Goal: Task Accomplishment & Management: Manage account settings

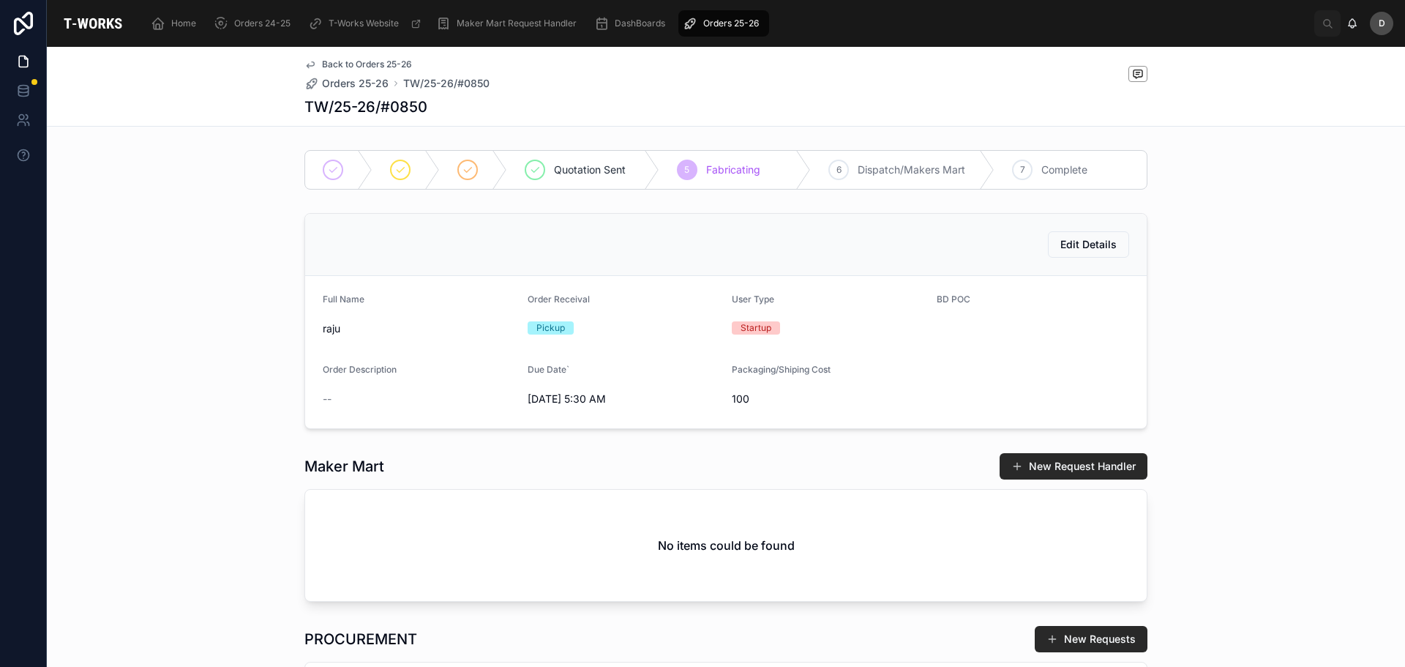
click at [155, 387] on div "Edit Details Full Name [PERSON_NAME] Order Receival Pickup User Type Startup BD…" at bounding box center [726, 321] width 1358 height 228
click at [714, 23] on span "Orders 25-26" at bounding box center [731, 24] width 56 height 12
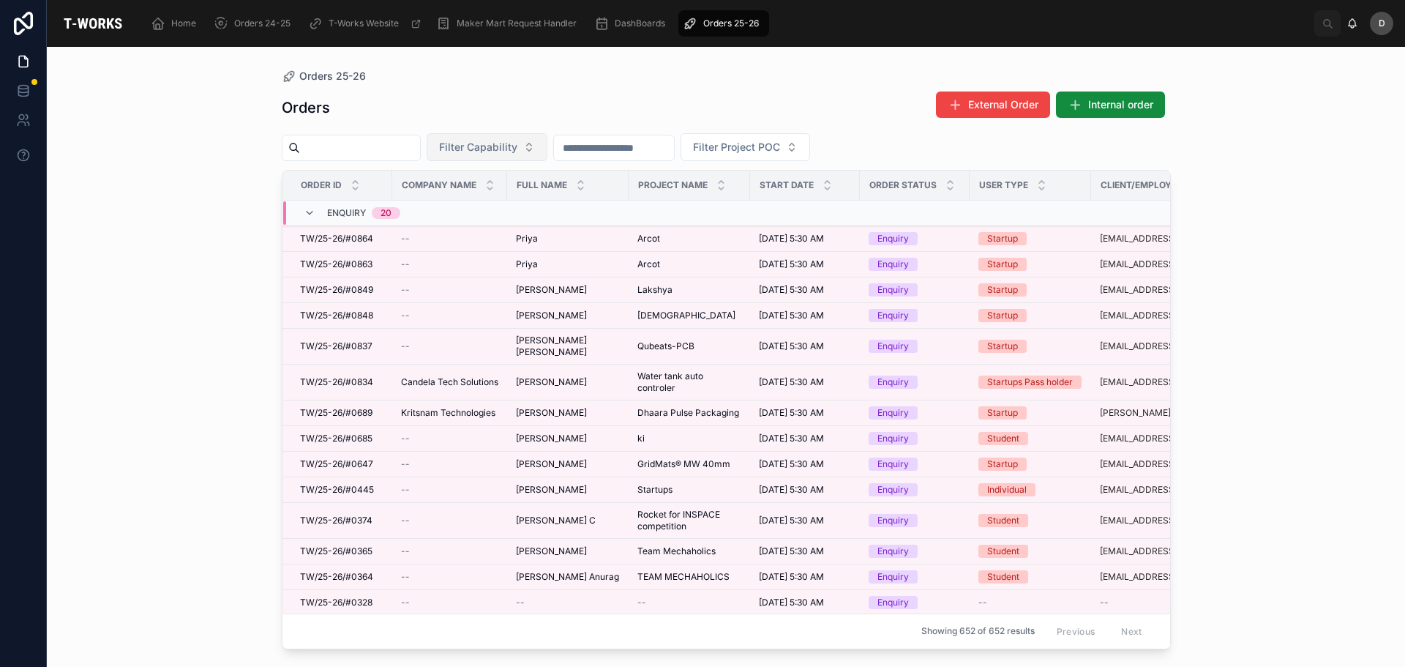
click at [517, 142] on span "Filter Capability" at bounding box center [478, 147] width 78 height 15
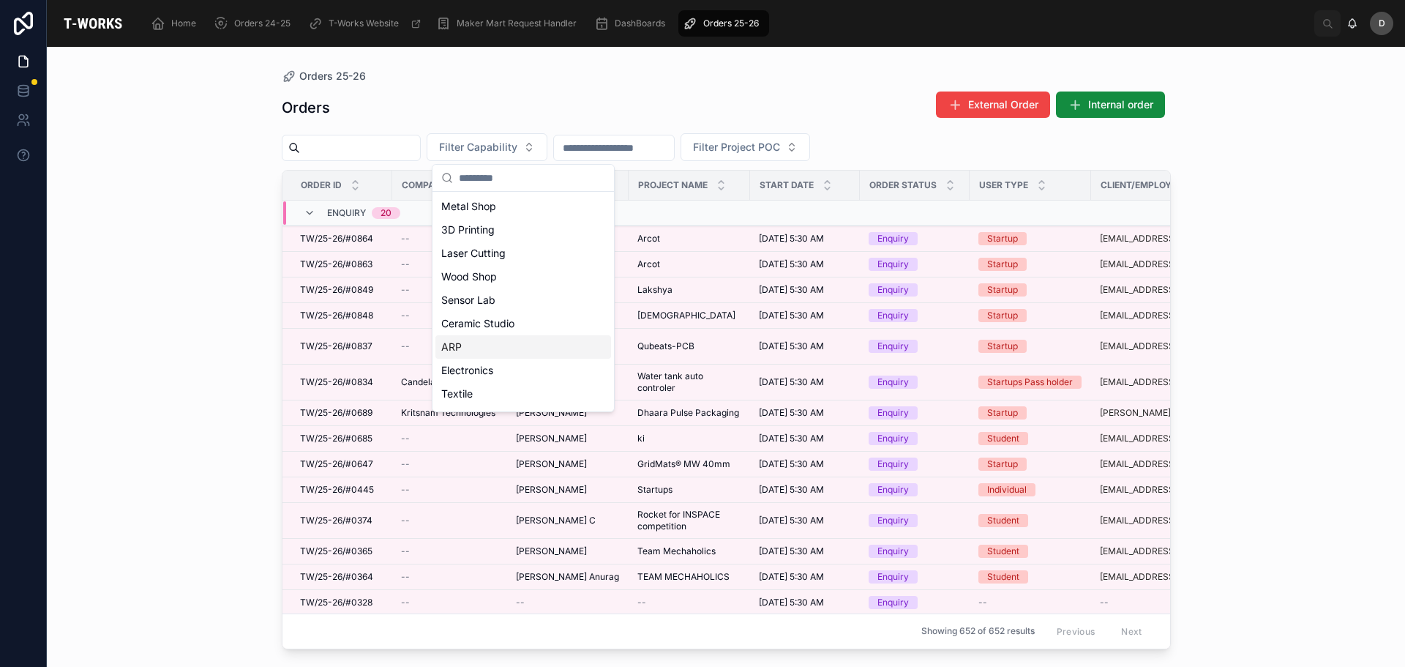
click at [463, 343] on div "ARP" at bounding box center [523, 346] width 176 height 23
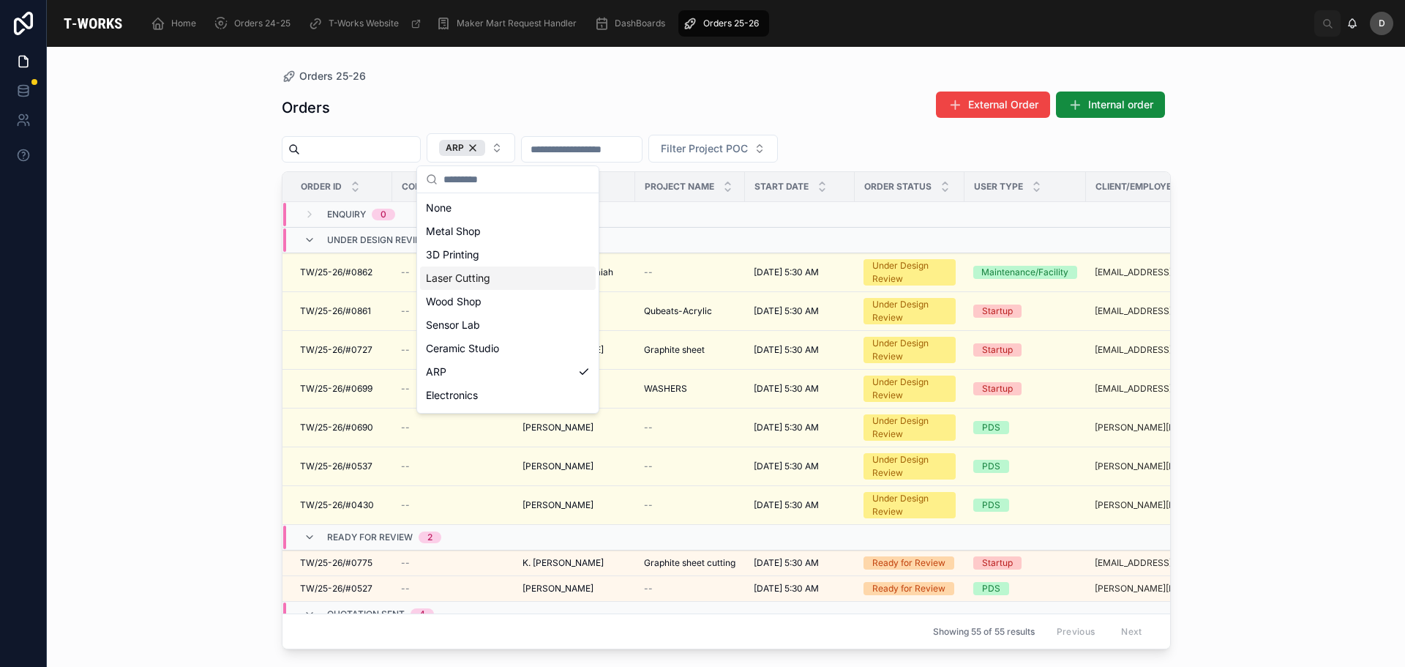
click at [482, 282] on div "Laser Cutting" at bounding box center [508, 277] width 176 height 23
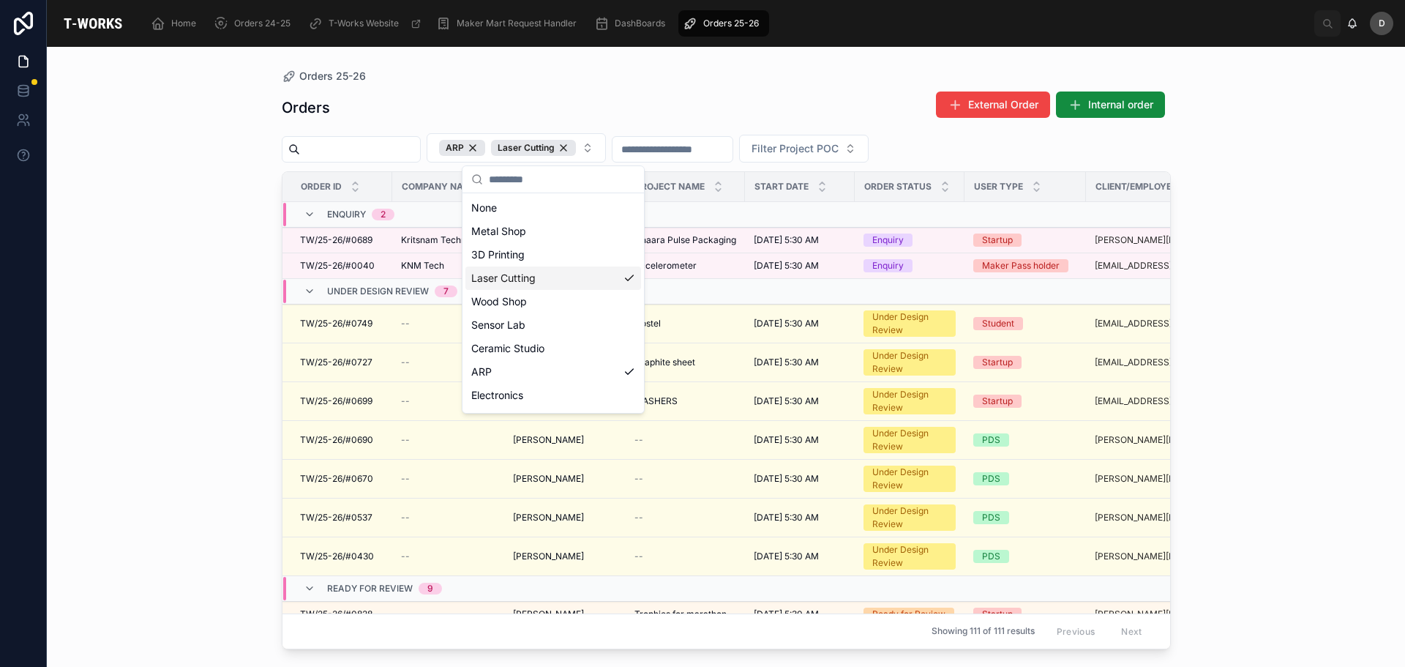
click at [710, 114] on div "Orders External Order Internal order" at bounding box center [726, 108] width 889 height 34
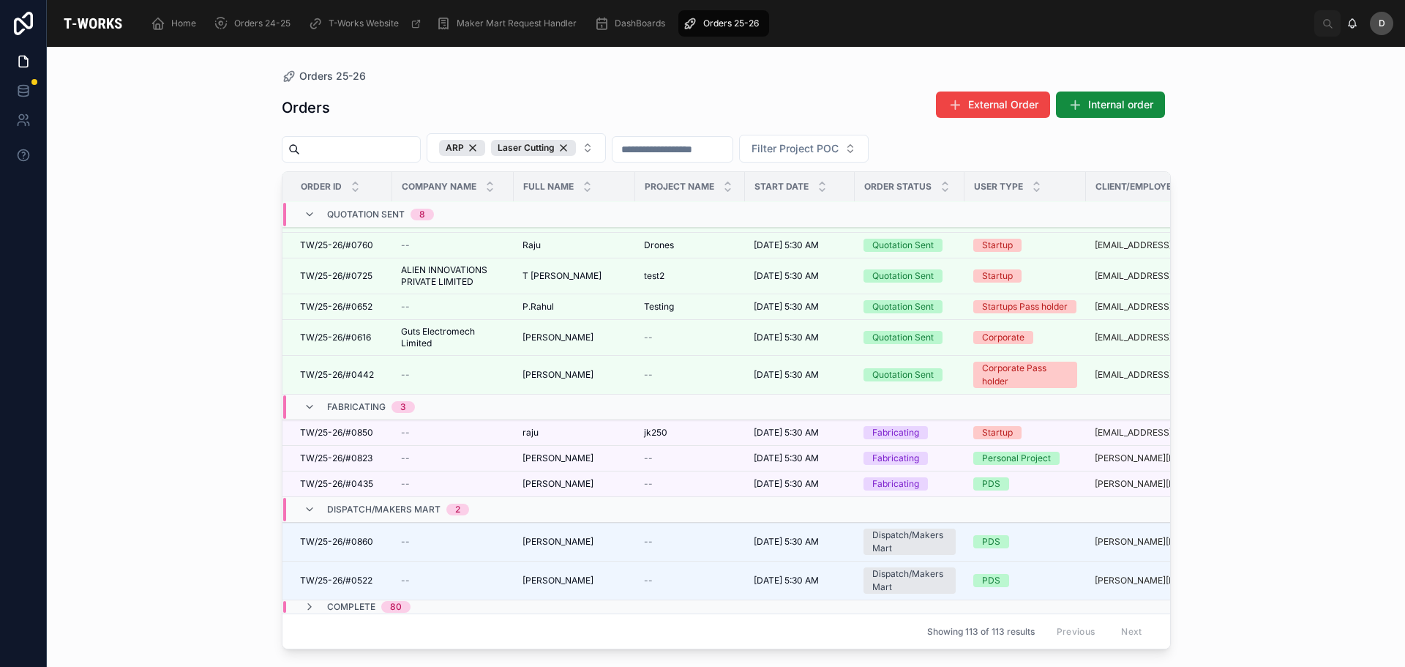
scroll to position [842, 0]
click at [733, 420] on td "jk250 jk250" at bounding box center [690, 433] width 110 height 26
click at [695, 427] on div "jk250 jk250" at bounding box center [690, 433] width 92 height 12
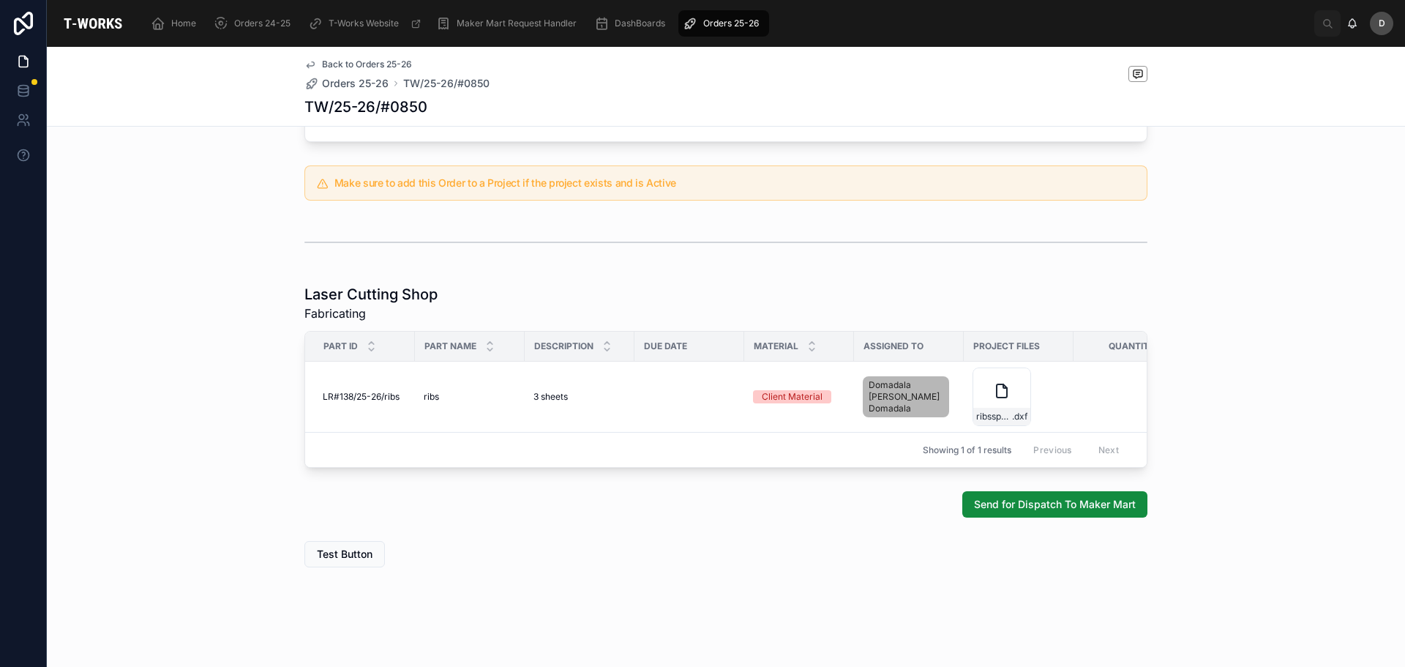
scroll to position [643, 0]
click at [731, 19] on span "Orders 25-26" at bounding box center [731, 24] width 56 height 12
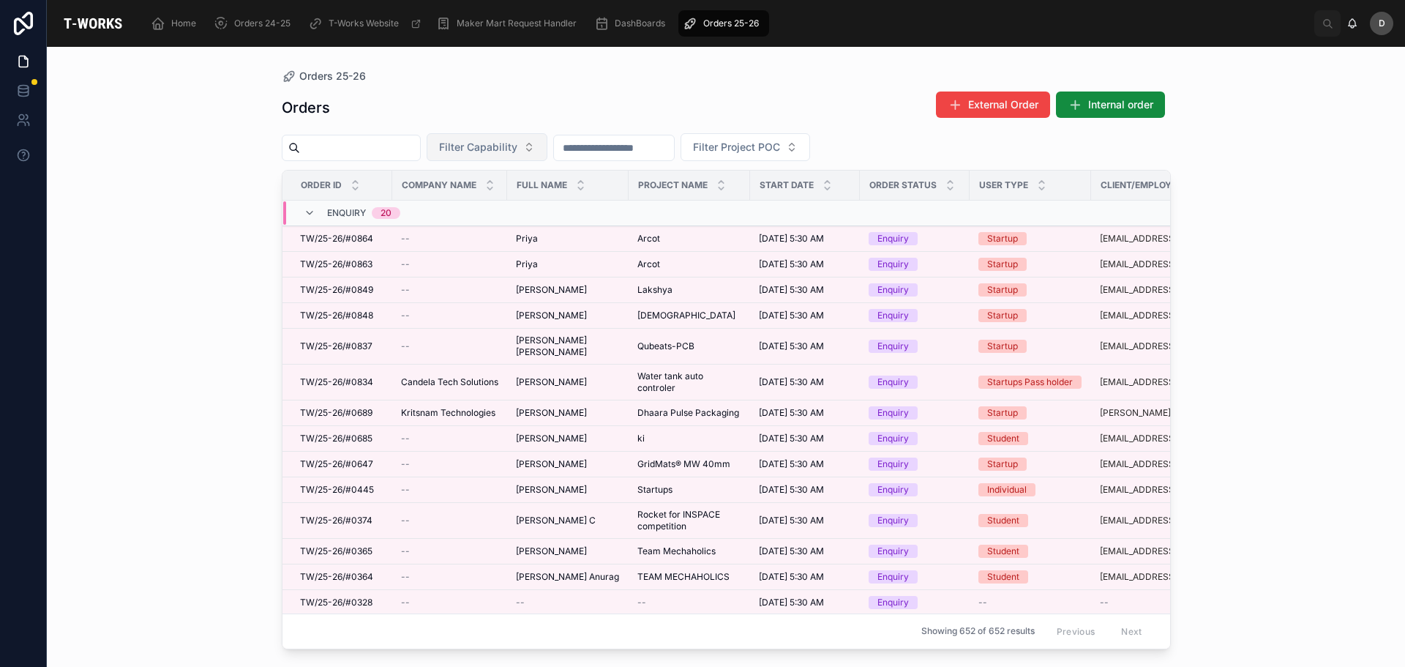
click at [517, 143] on span "Filter Capability" at bounding box center [478, 147] width 78 height 15
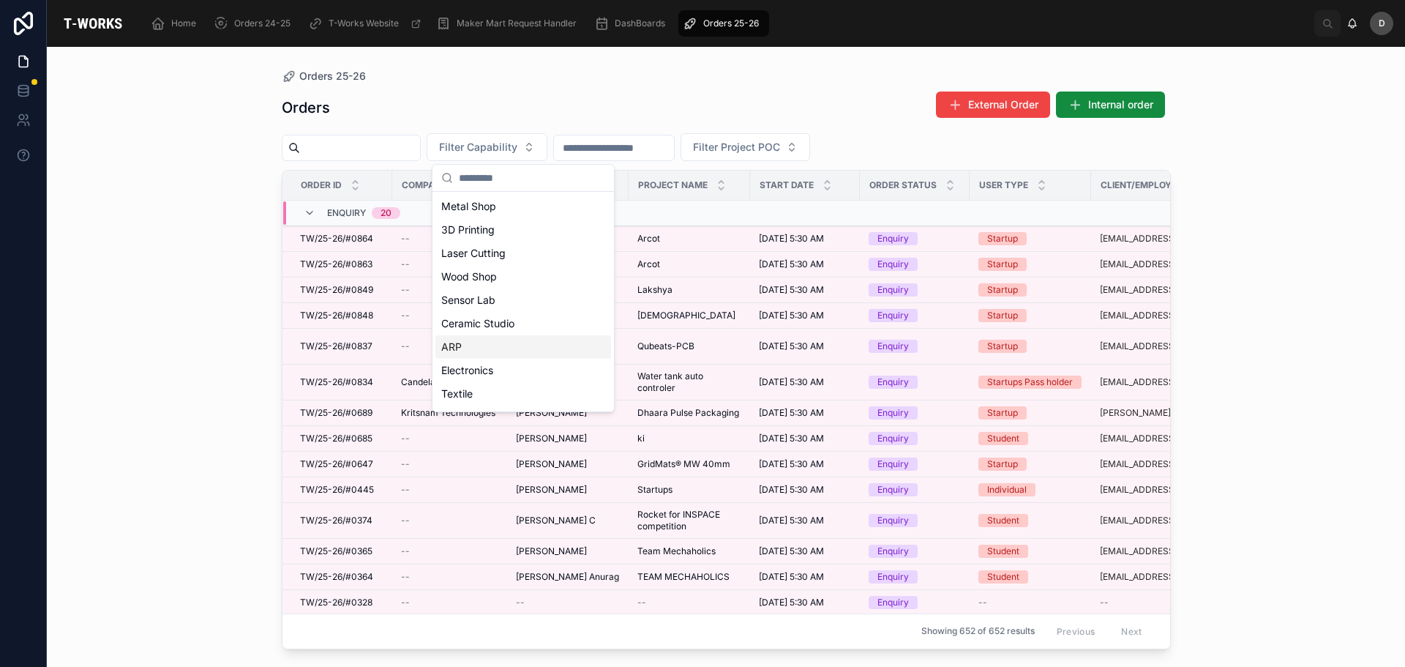
click at [462, 345] on div "ARP" at bounding box center [523, 346] width 176 height 23
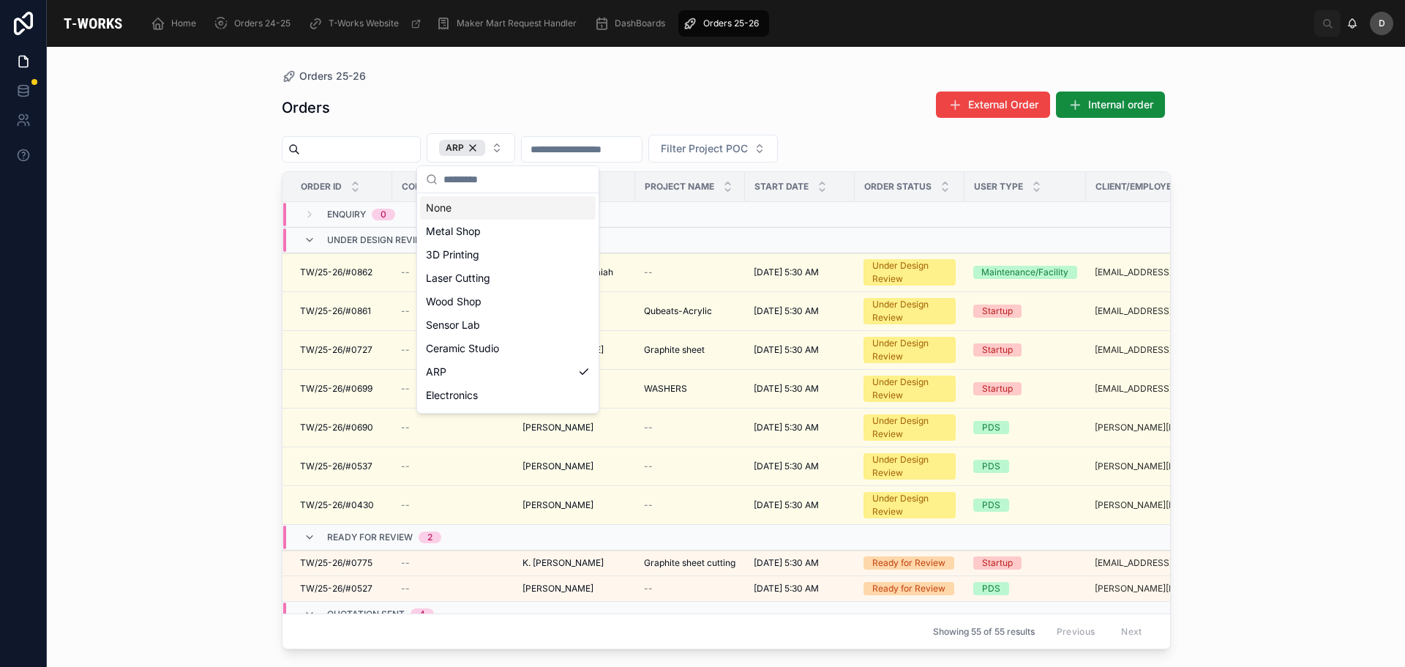
click at [596, 74] on div "Orders 25-26" at bounding box center [726, 76] width 889 height 12
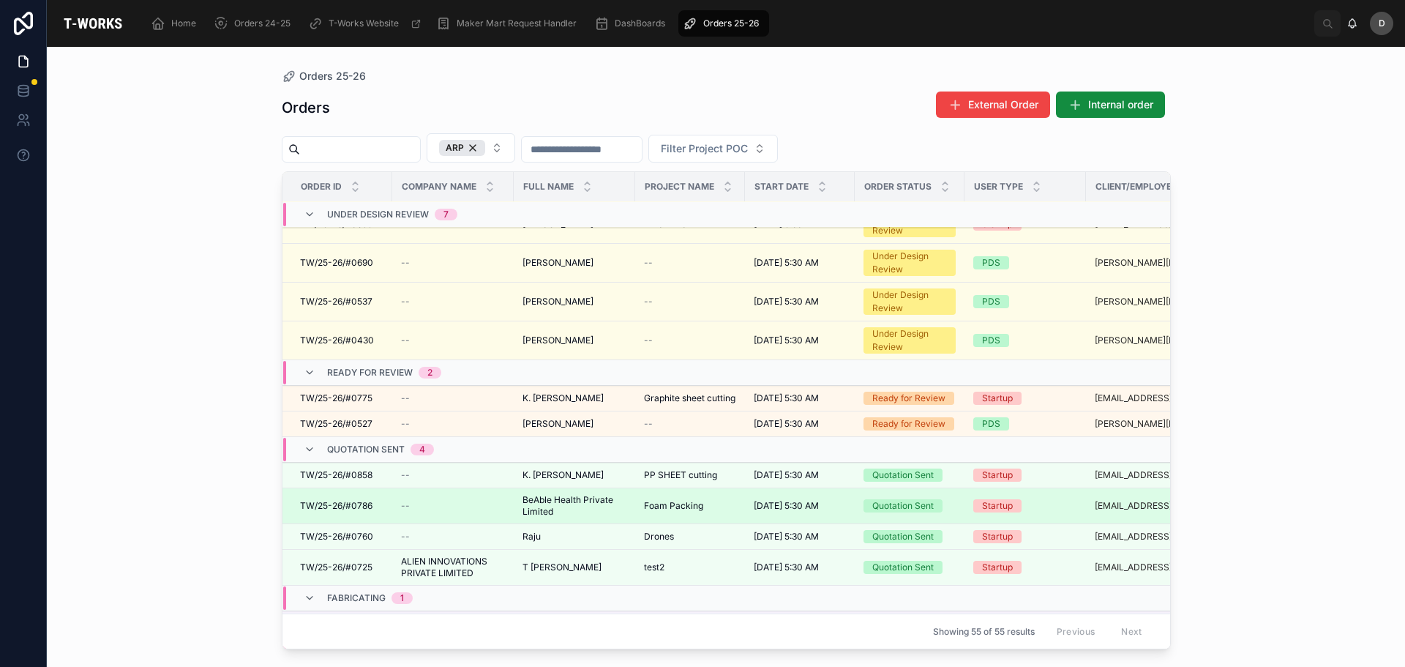
scroll to position [238, 0]
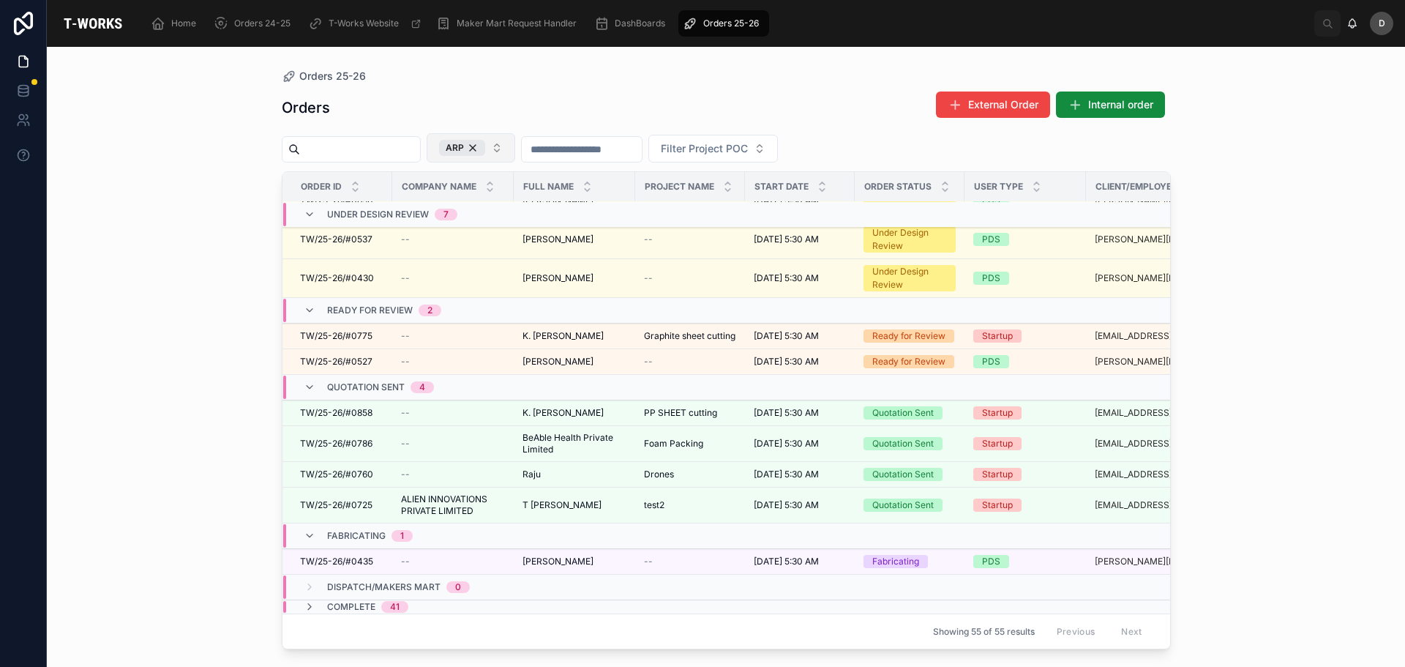
click at [515, 156] on button "ARP" at bounding box center [471, 147] width 89 height 29
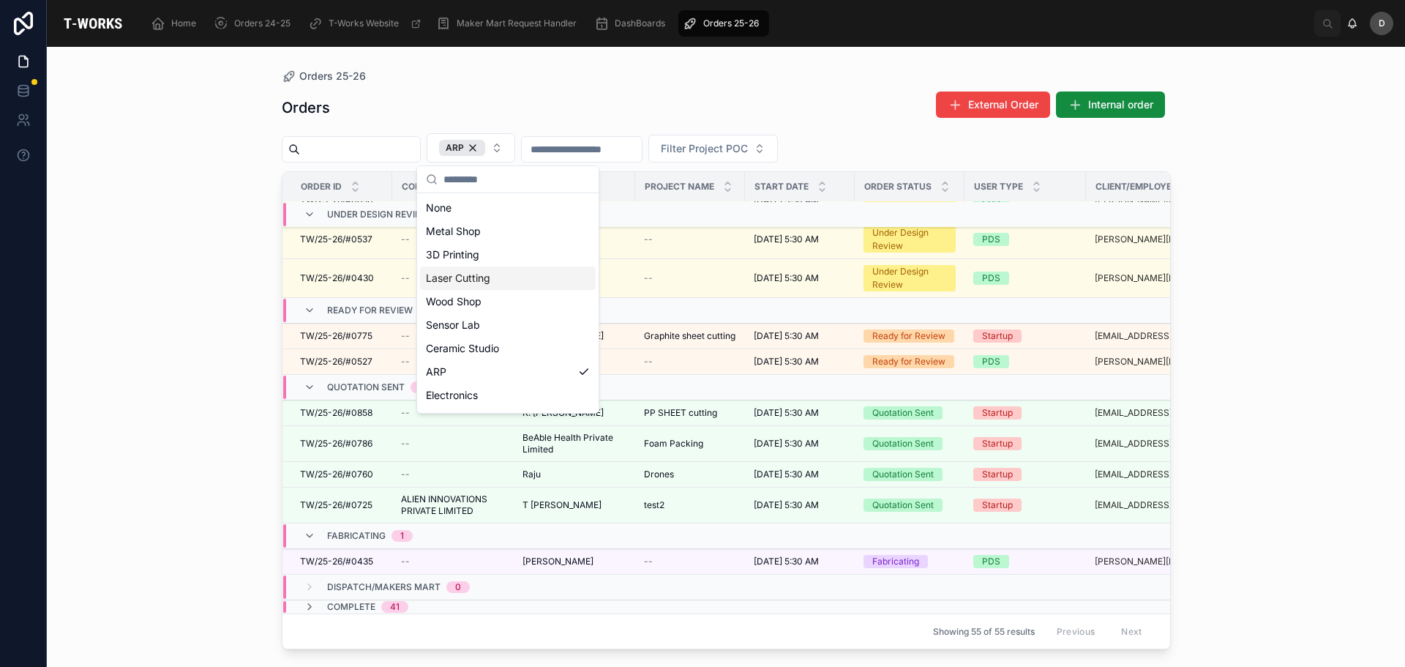
click at [499, 284] on div "Laser Cutting" at bounding box center [508, 277] width 176 height 23
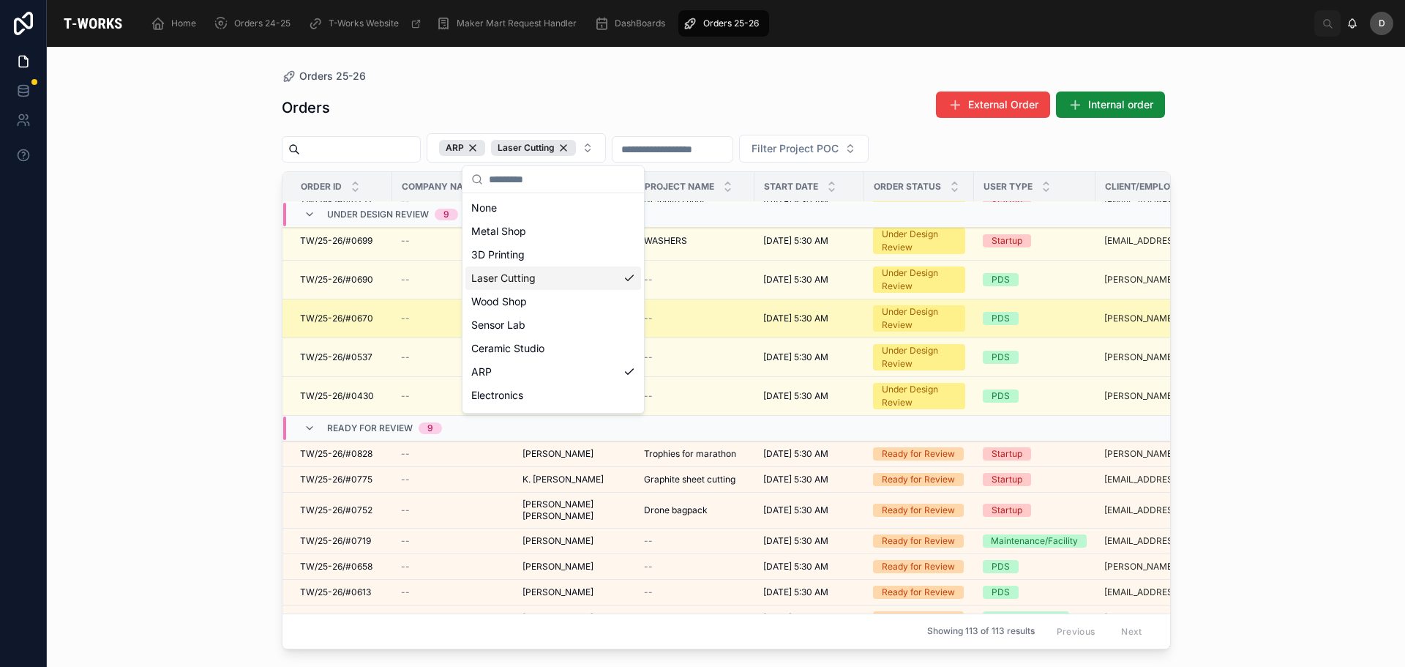
scroll to position [225, 0]
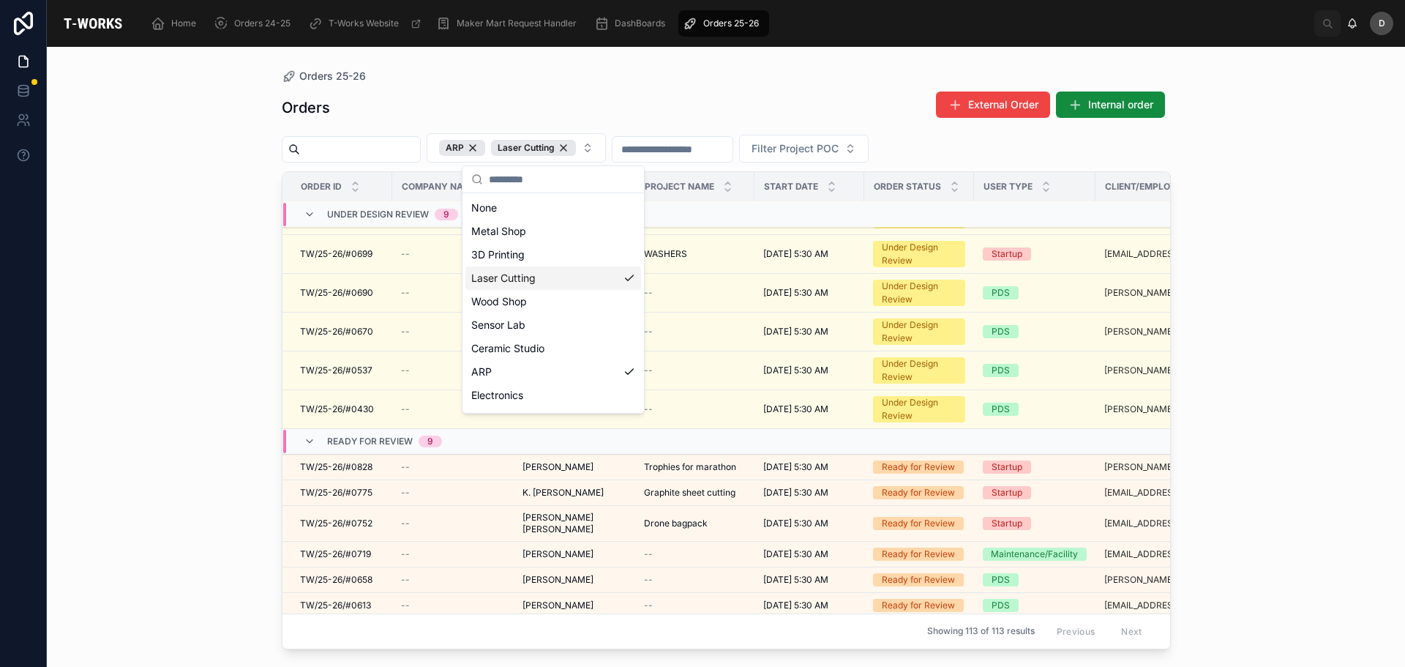
click at [231, 428] on div "Orders 25-26 Orders External Order Internal order ARP Laser Cutting Filter Proj…" at bounding box center [726, 357] width 1358 height 620
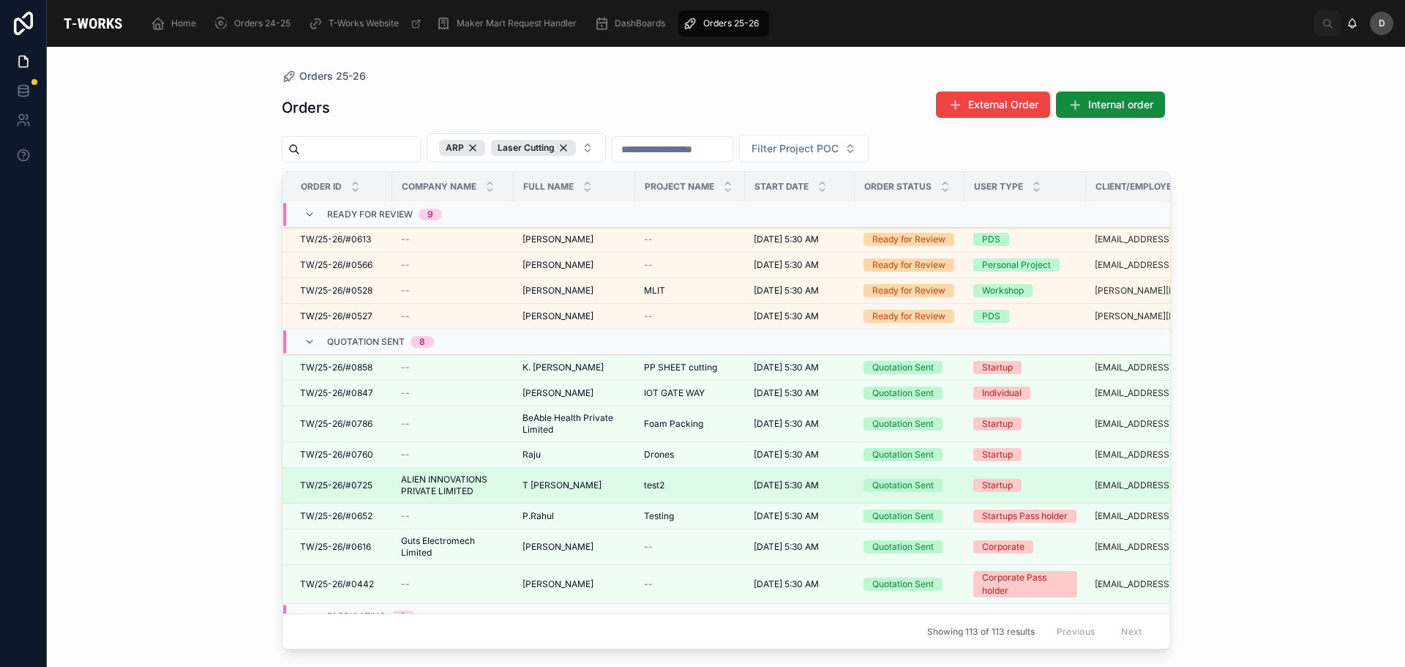
scroll to position [842, 0]
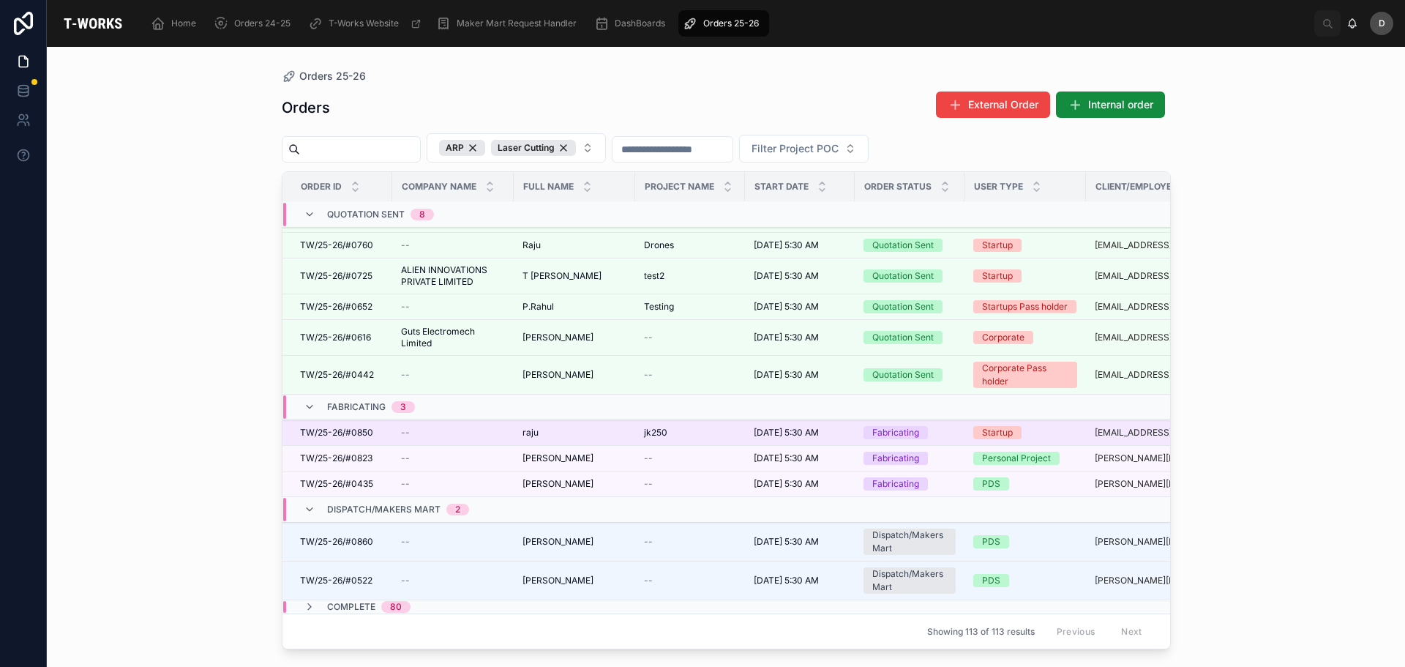
click at [578, 427] on div "[PERSON_NAME]" at bounding box center [575, 433] width 104 height 12
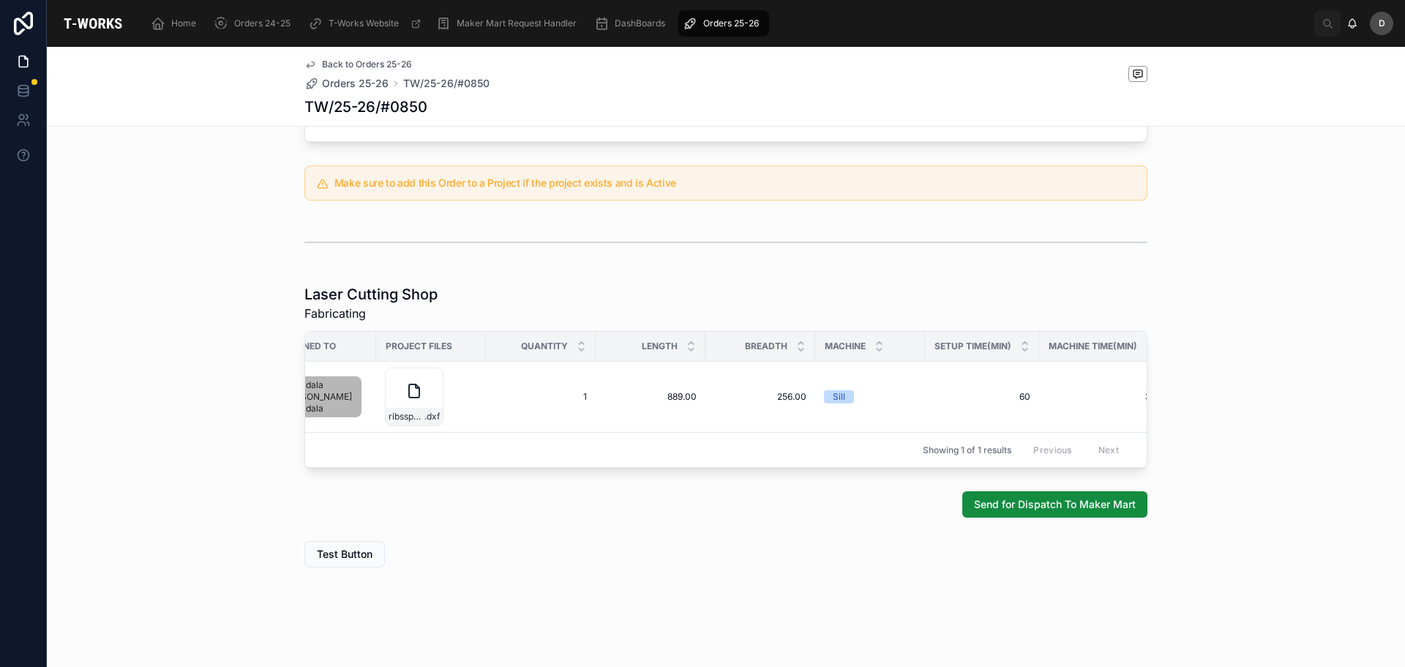
scroll to position [0, 718]
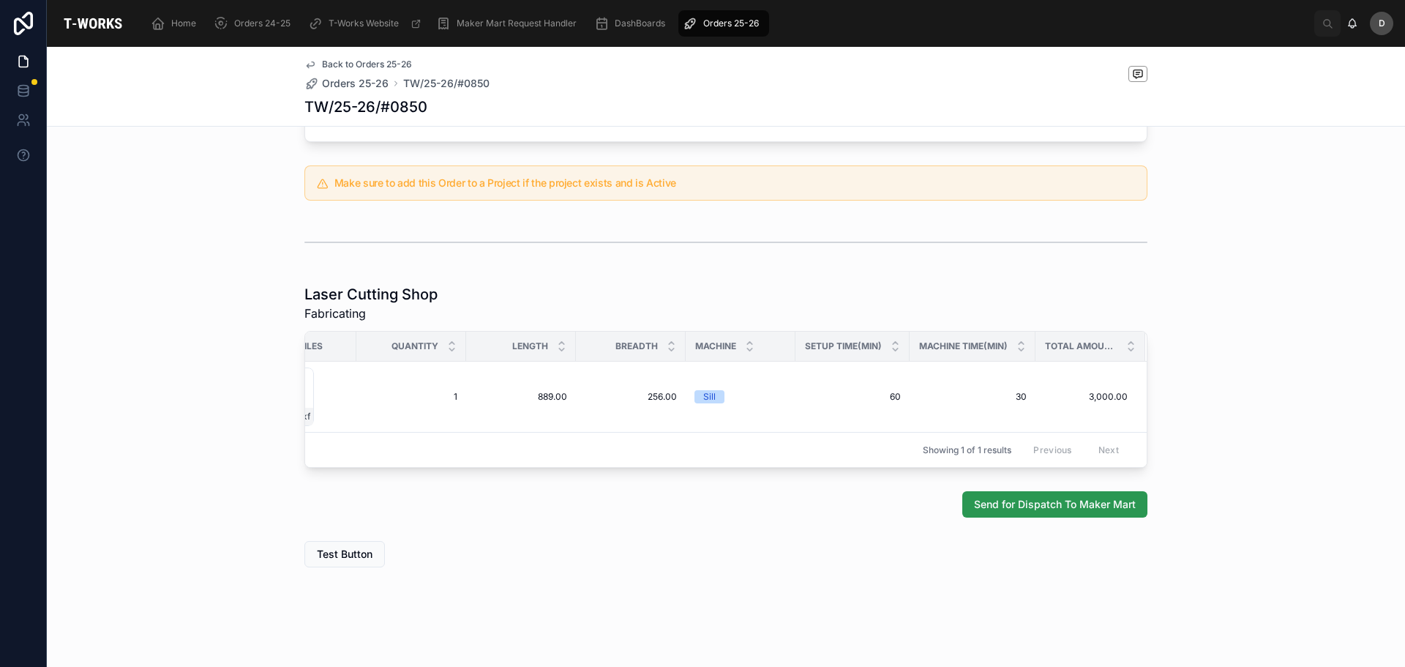
click at [1110, 507] on span "Send for Dispatch To Maker Mart" at bounding box center [1055, 504] width 162 height 15
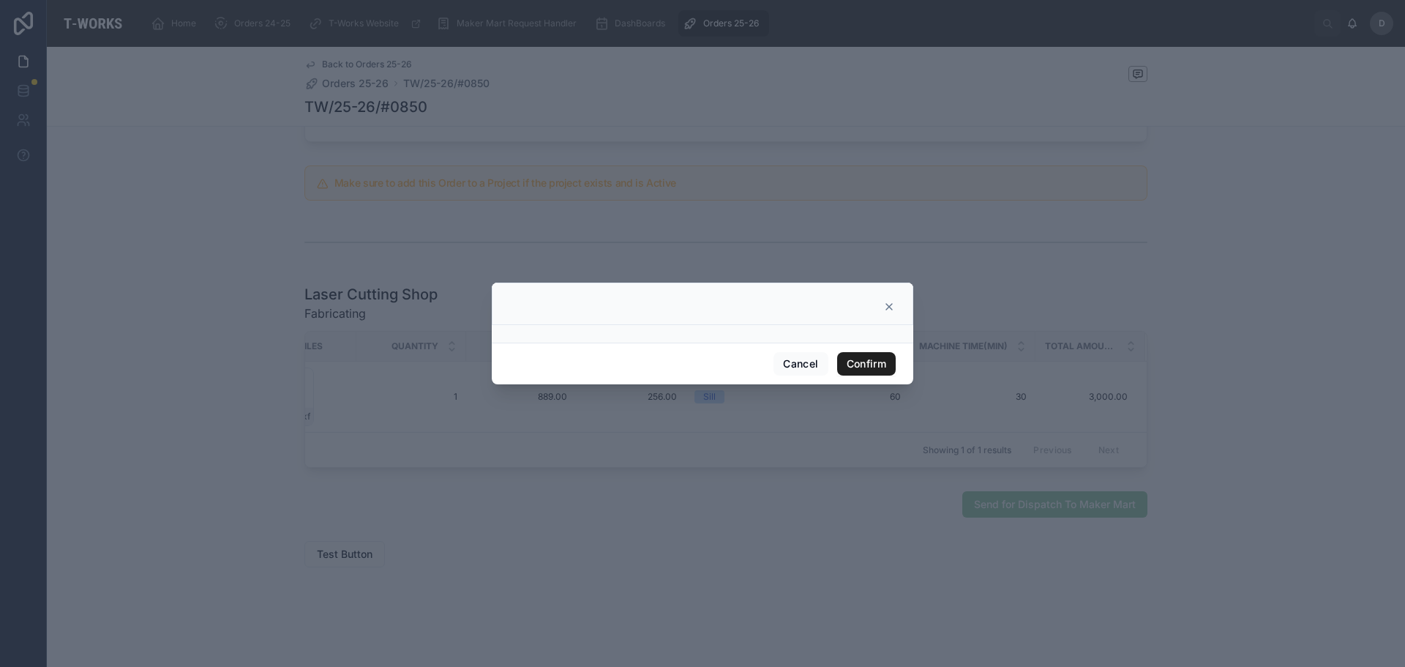
click at [864, 362] on button "Confirm" at bounding box center [866, 363] width 59 height 23
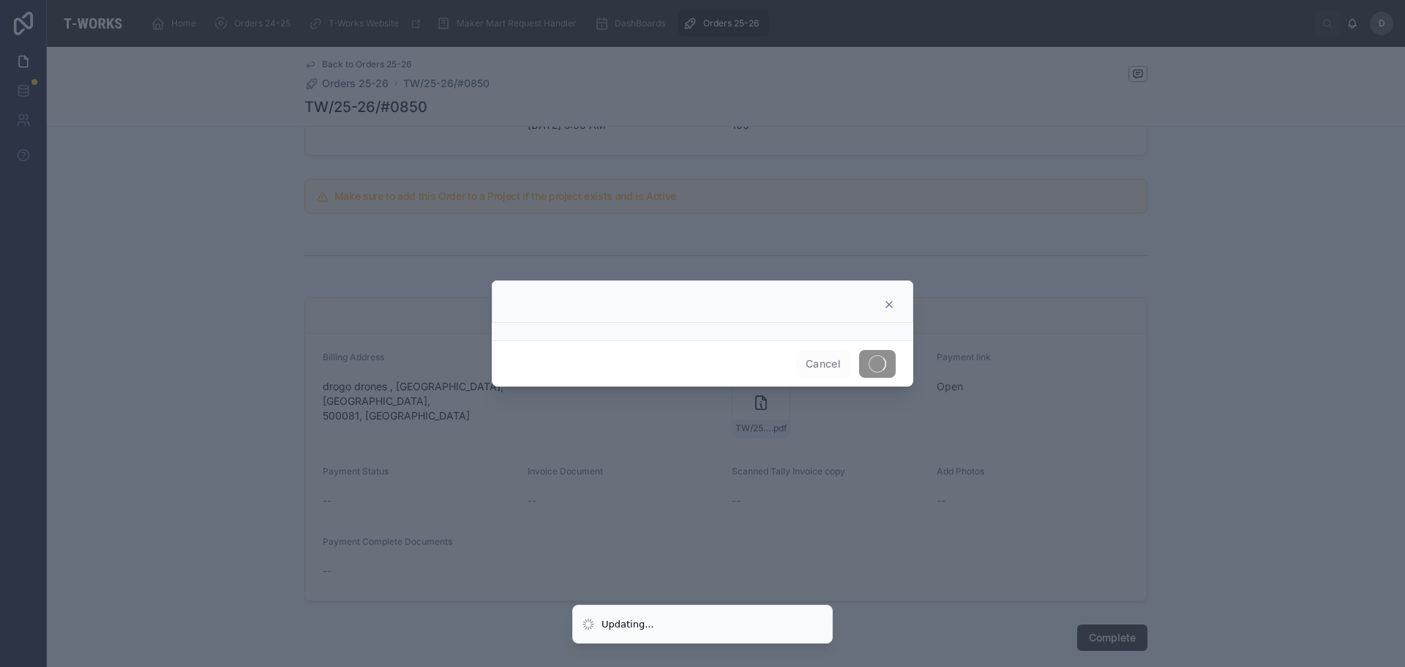
scroll to position [475, 0]
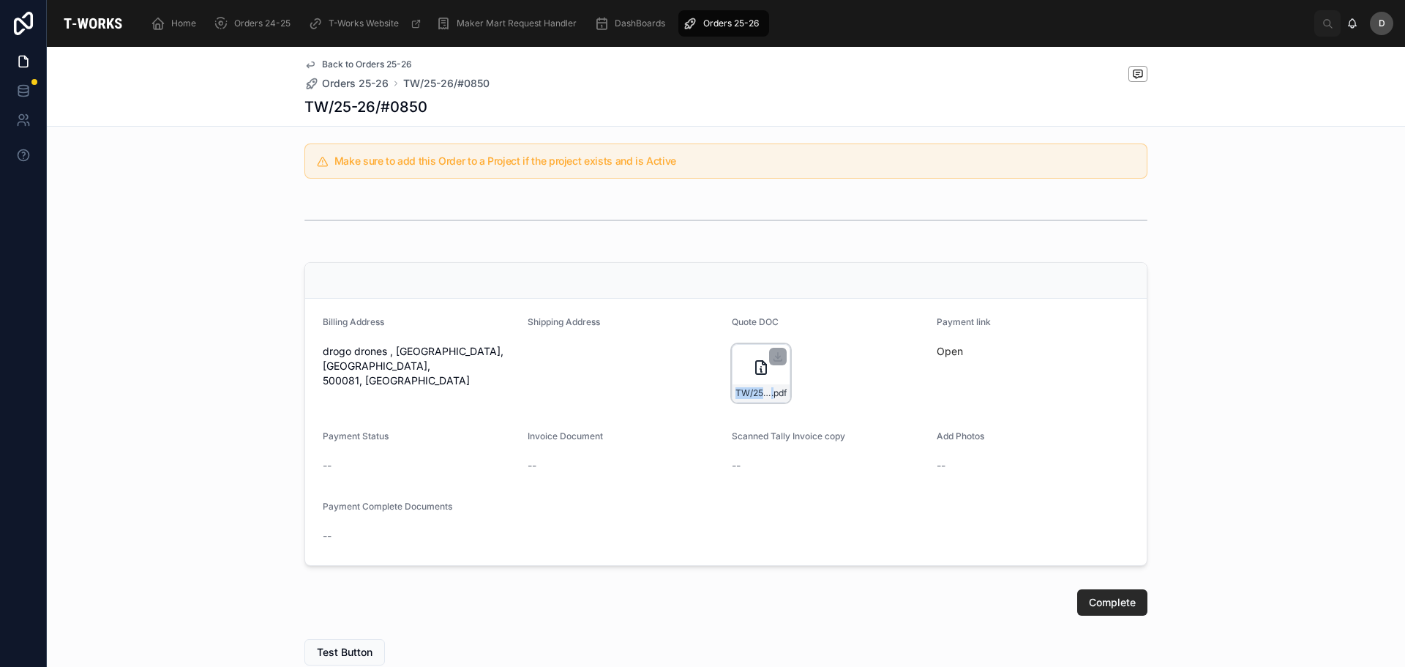
click at [770, 394] on div "TW/25-26/#0850 .pdf" at bounding box center [761, 373] width 59 height 59
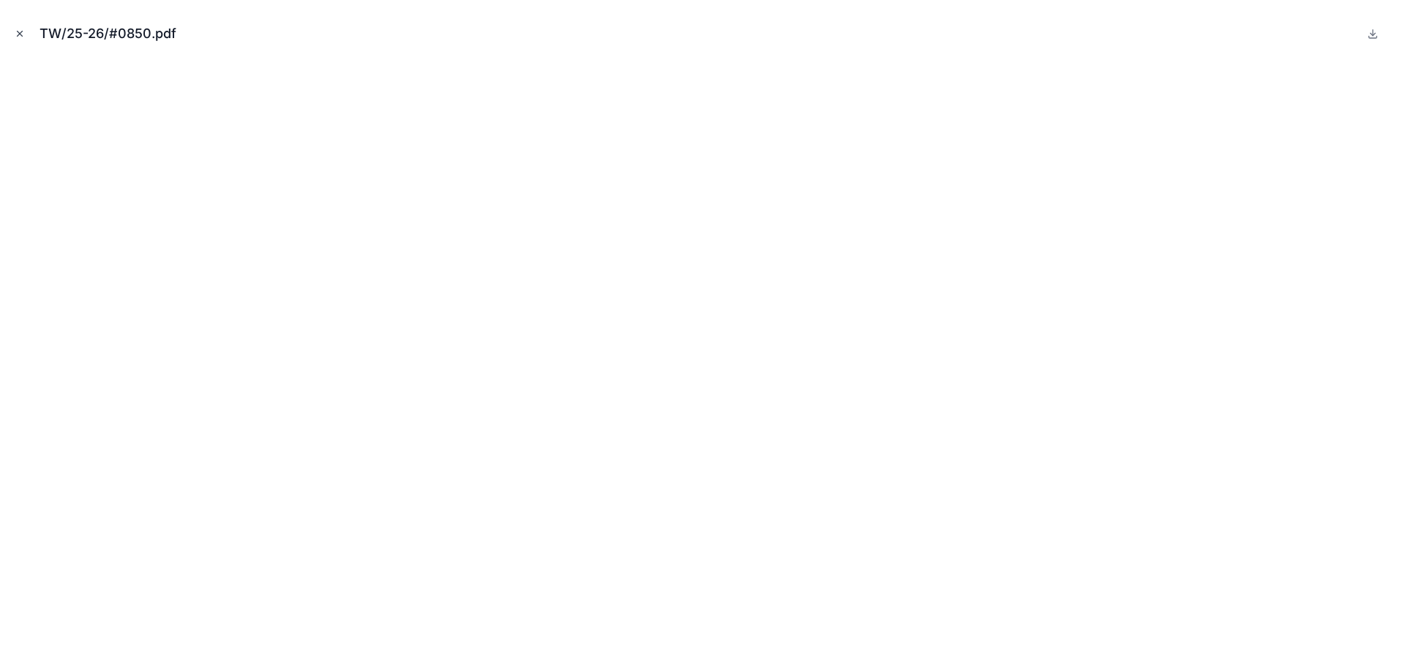
click at [15, 34] on icon "Close modal" at bounding box center [20, 34] width 10 height 10
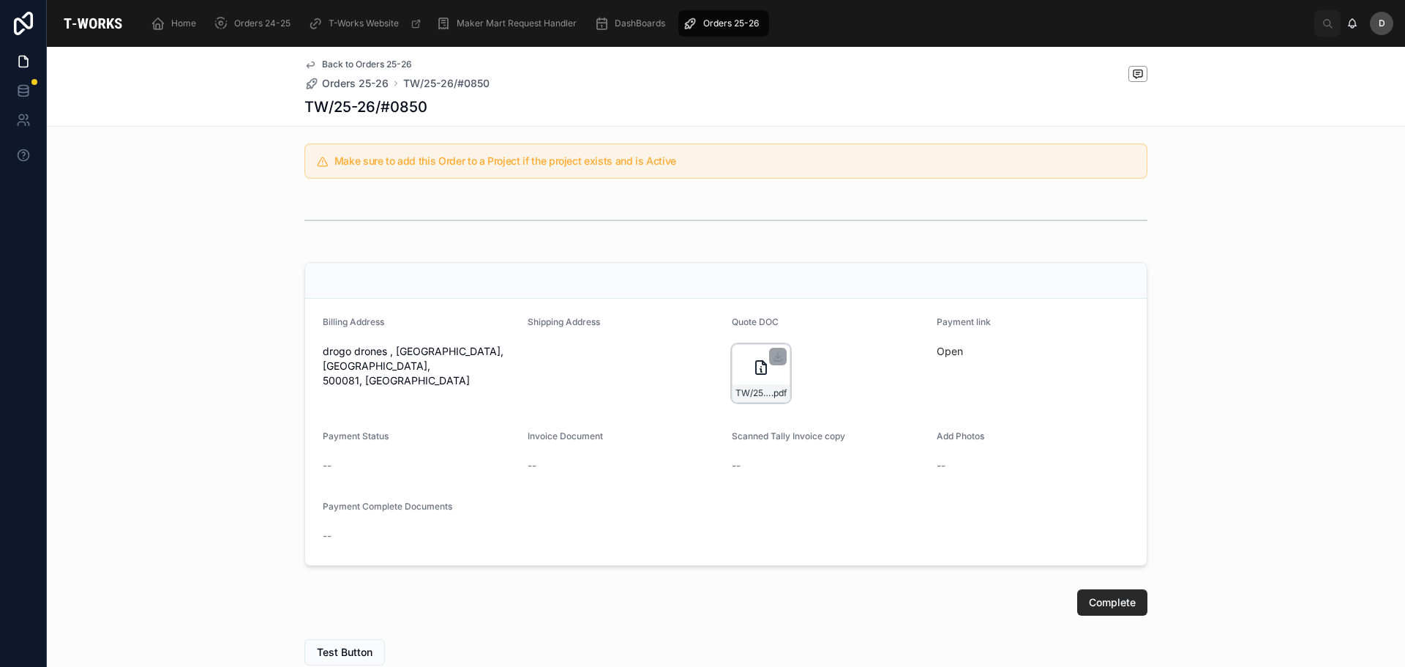
click at [755, 373] on icon at bounding box center [761, 368] width 18 height 18
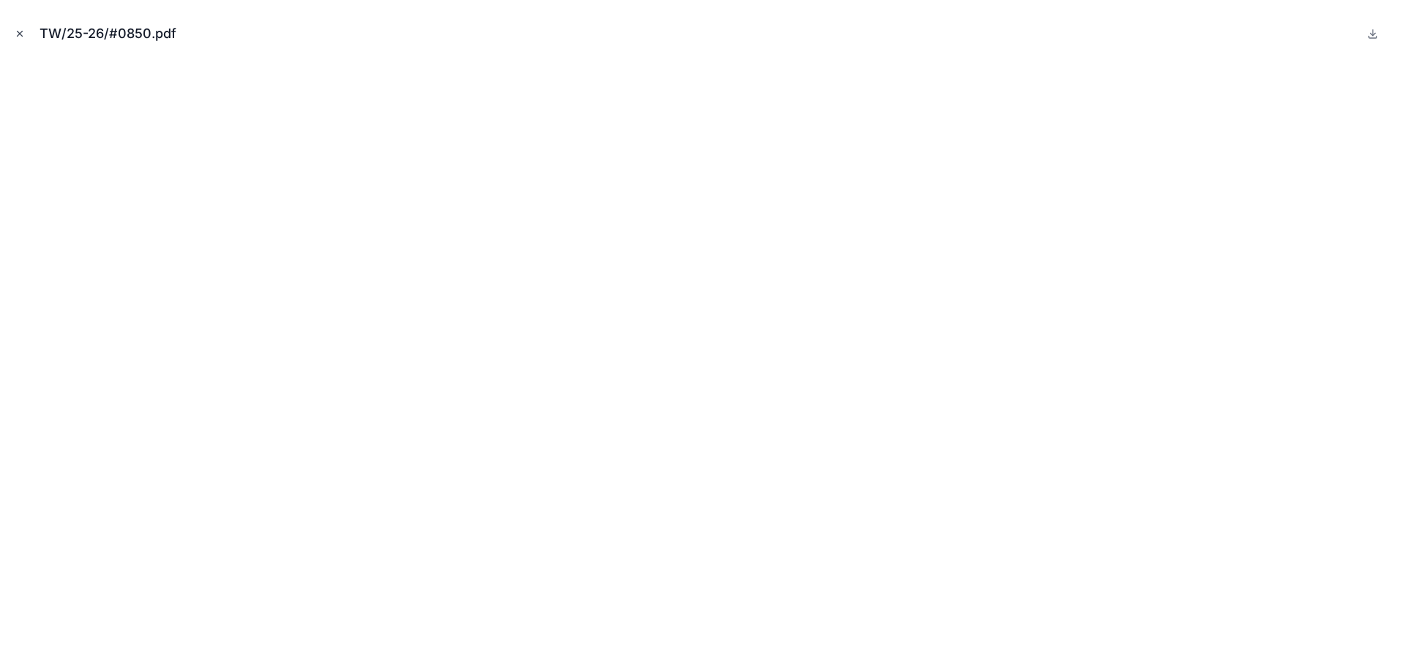
click at [18, 34] on icon "Close modal" at bounding box center [20, 34] width 10 height 10
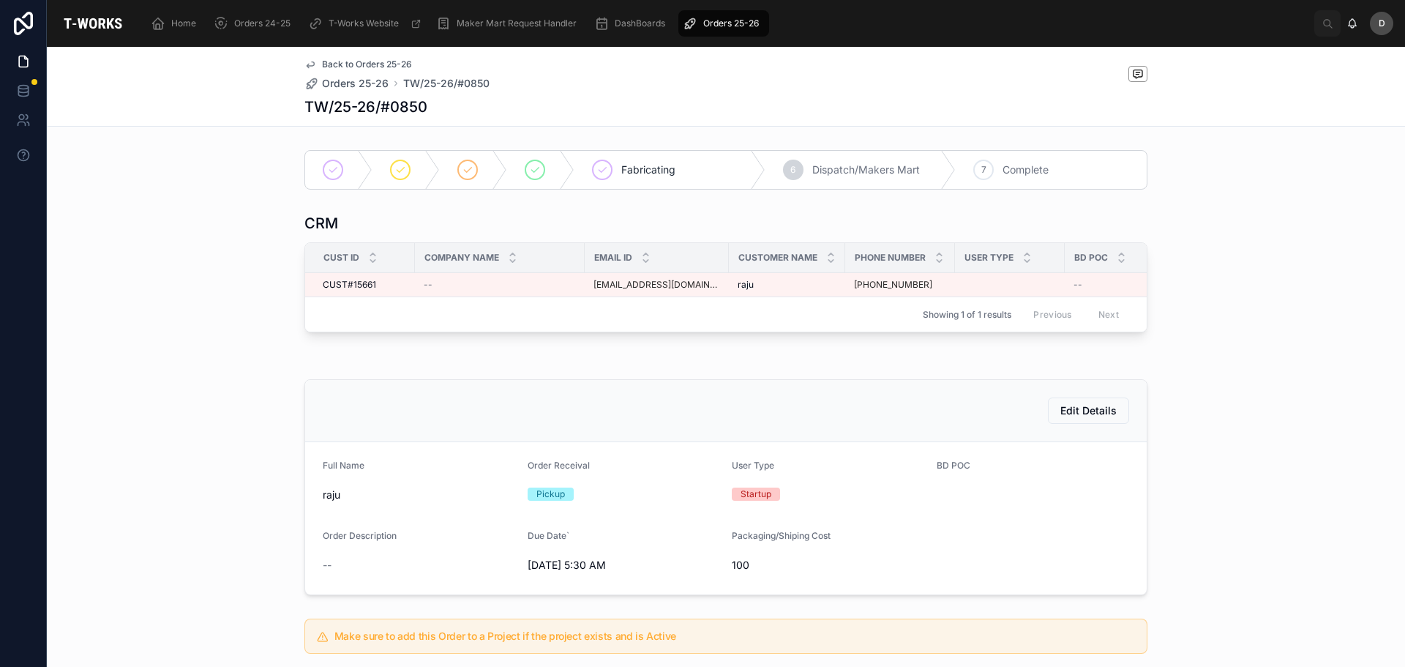
click at [719, 24] on span "Orders 25-26" at bounding box center [731, 24] width 56 height 12
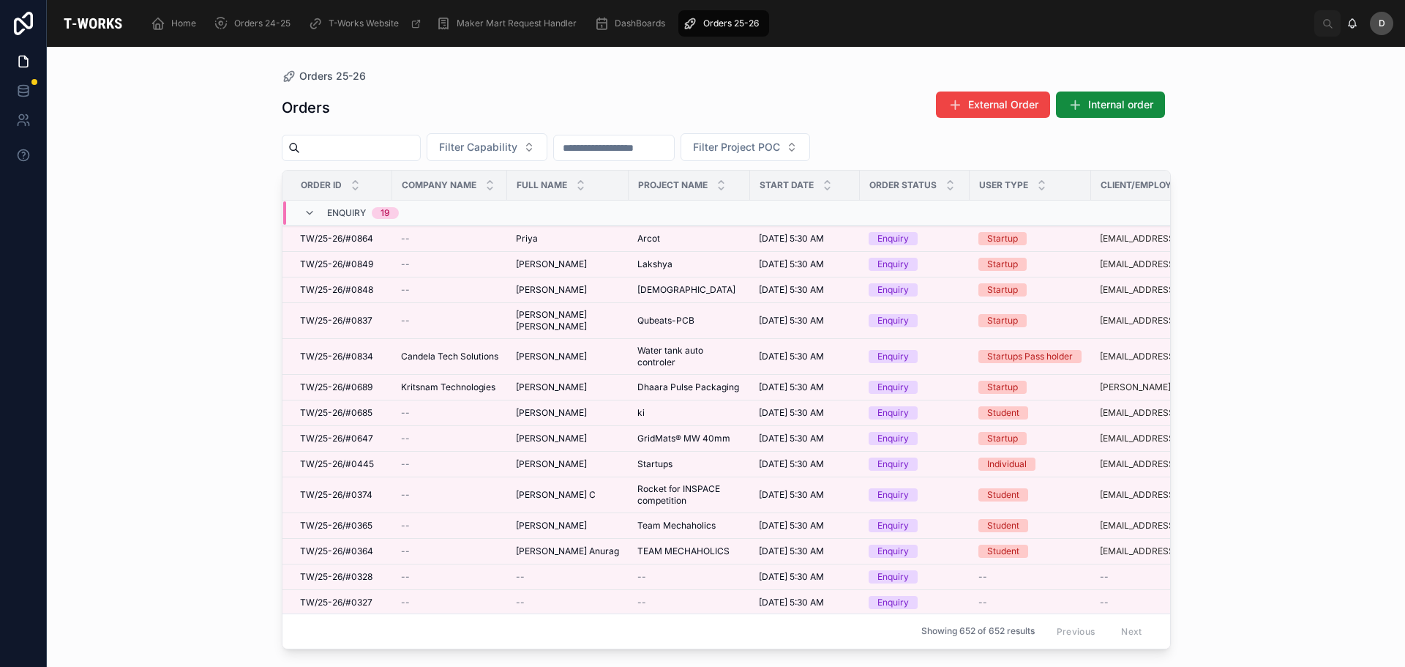
scroll to position [386, 0]
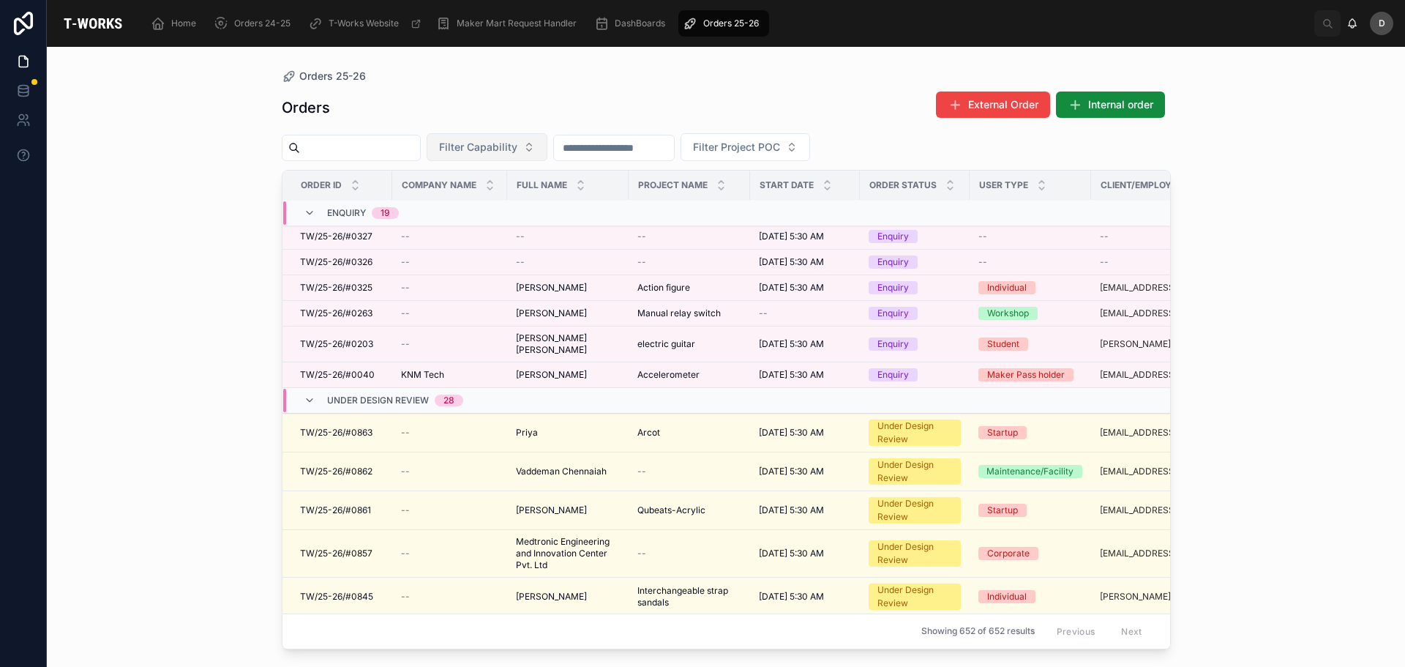
click at [517, 152] on span "Filter Capability" at bounding box center [478, 147] width 78 height 15
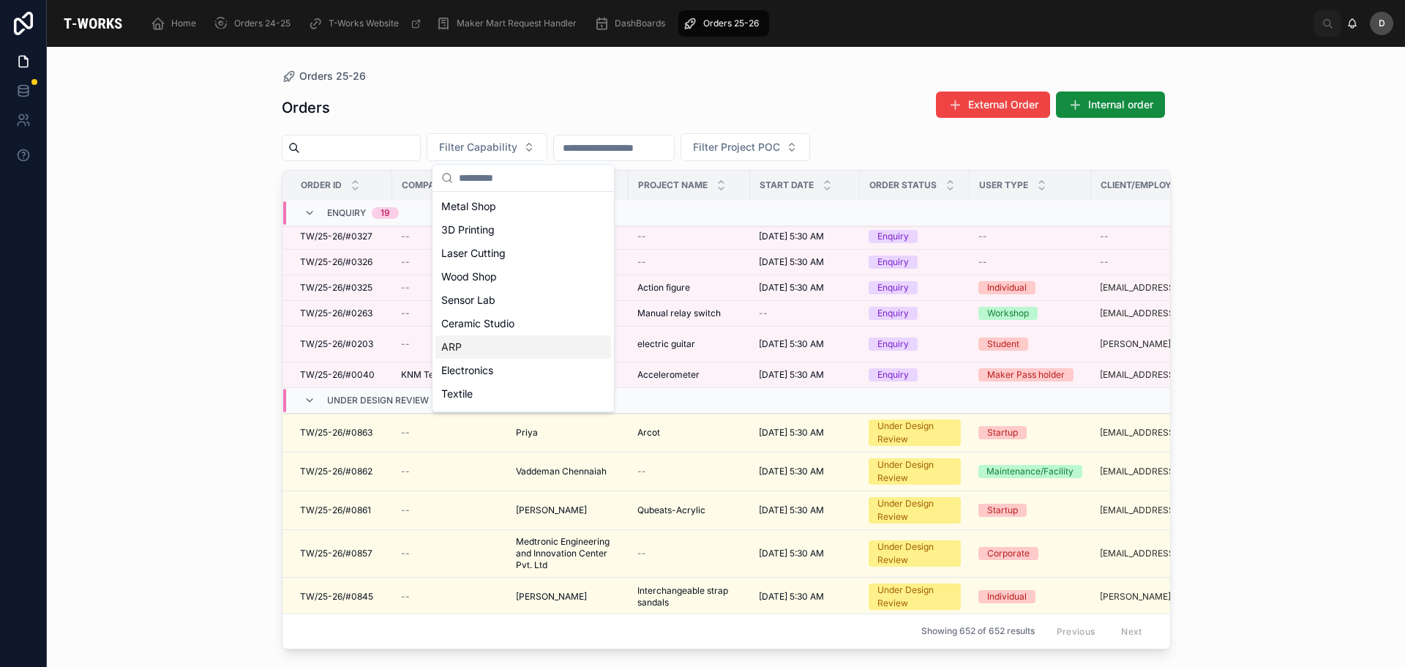
click at [489, 351] on div "ARP" at bounding box center [523, 346] width 176 height 23
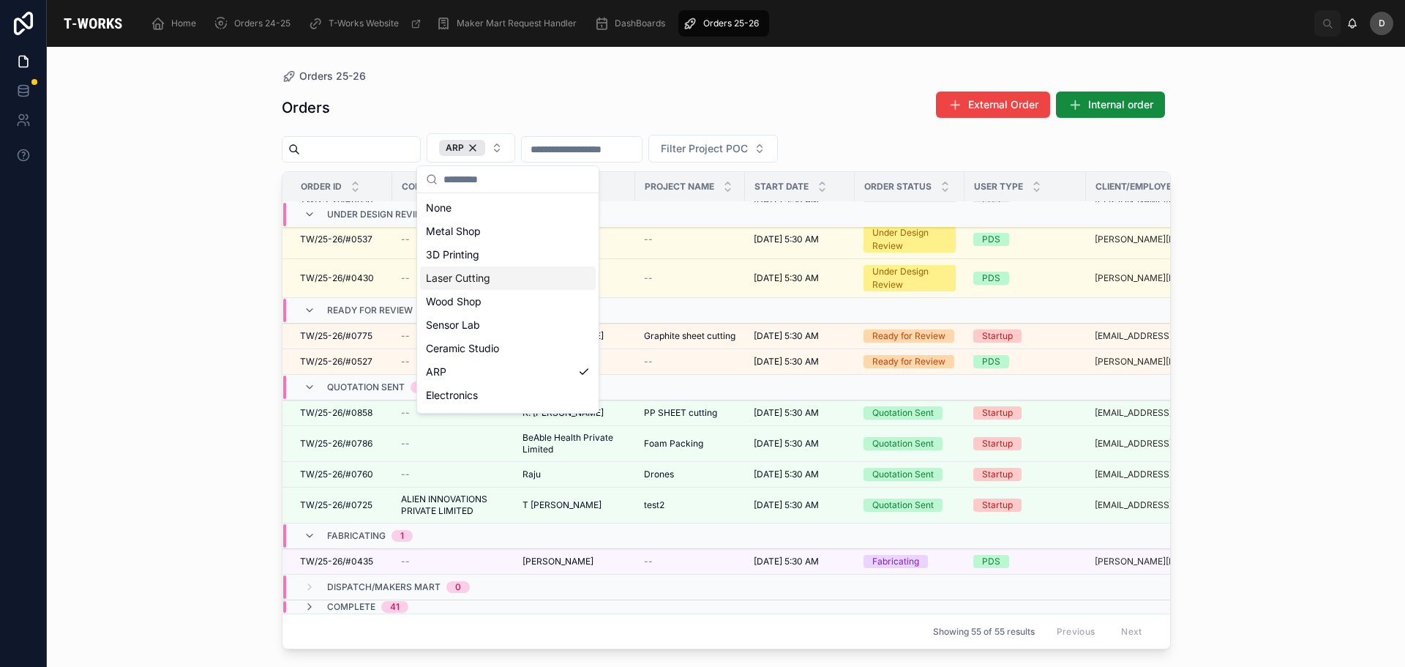
scroll to position [302, 0]
click at [494, 285] on div "Laser Cutting" at bounding box center [508, 277] width 176 height 23
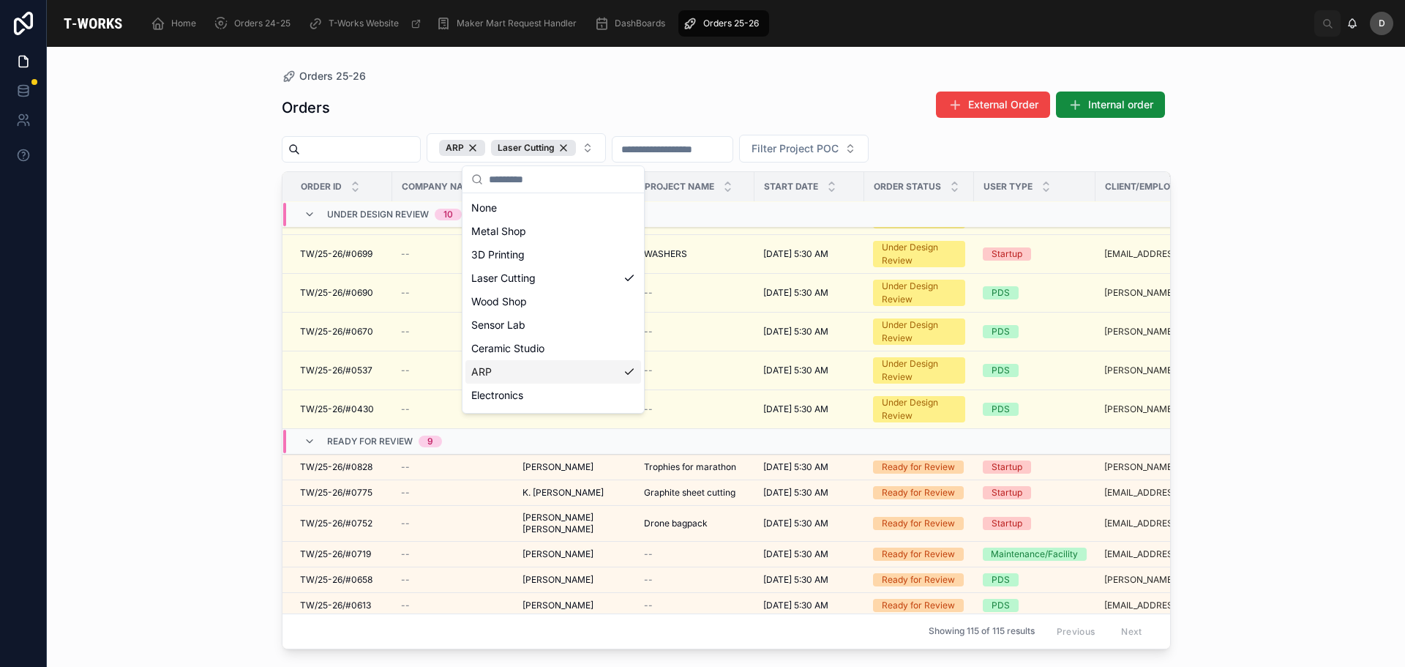
scroll to position [276, 0]
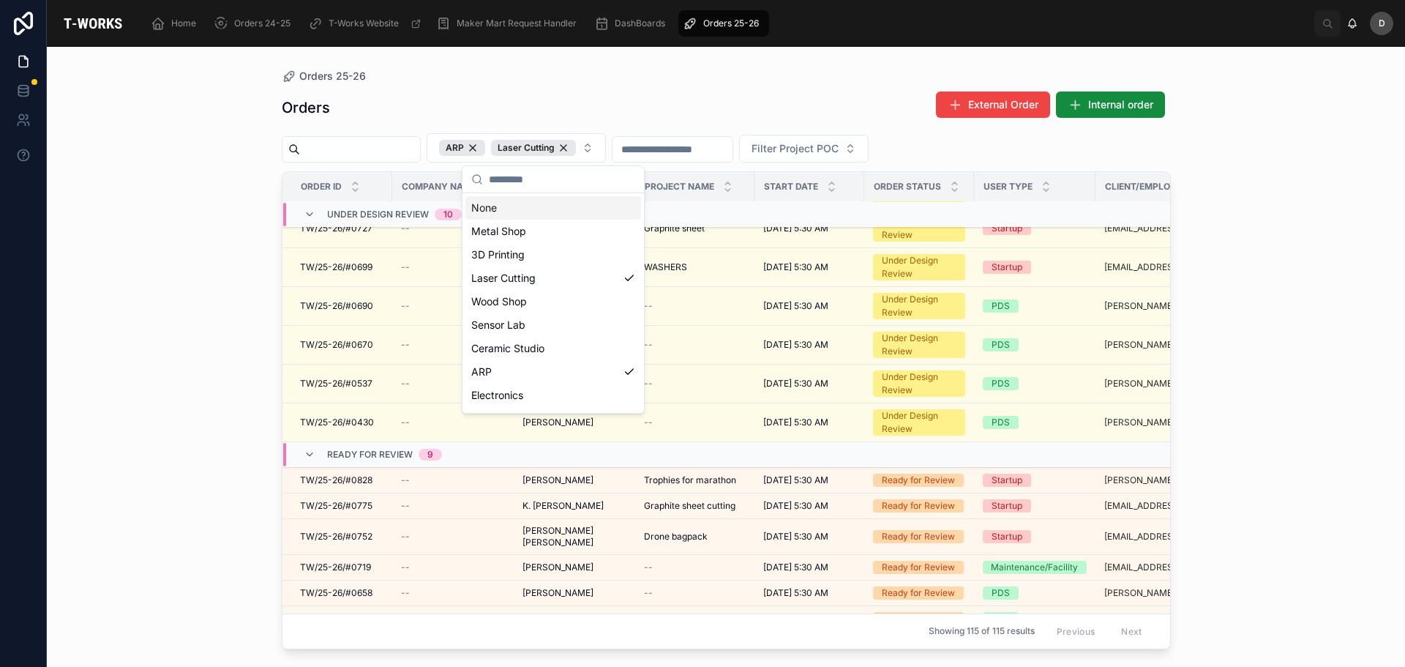
click at [637, 93] on div "Orders External Order Internal order" at bounding box center [726, 108] width 889 height 34
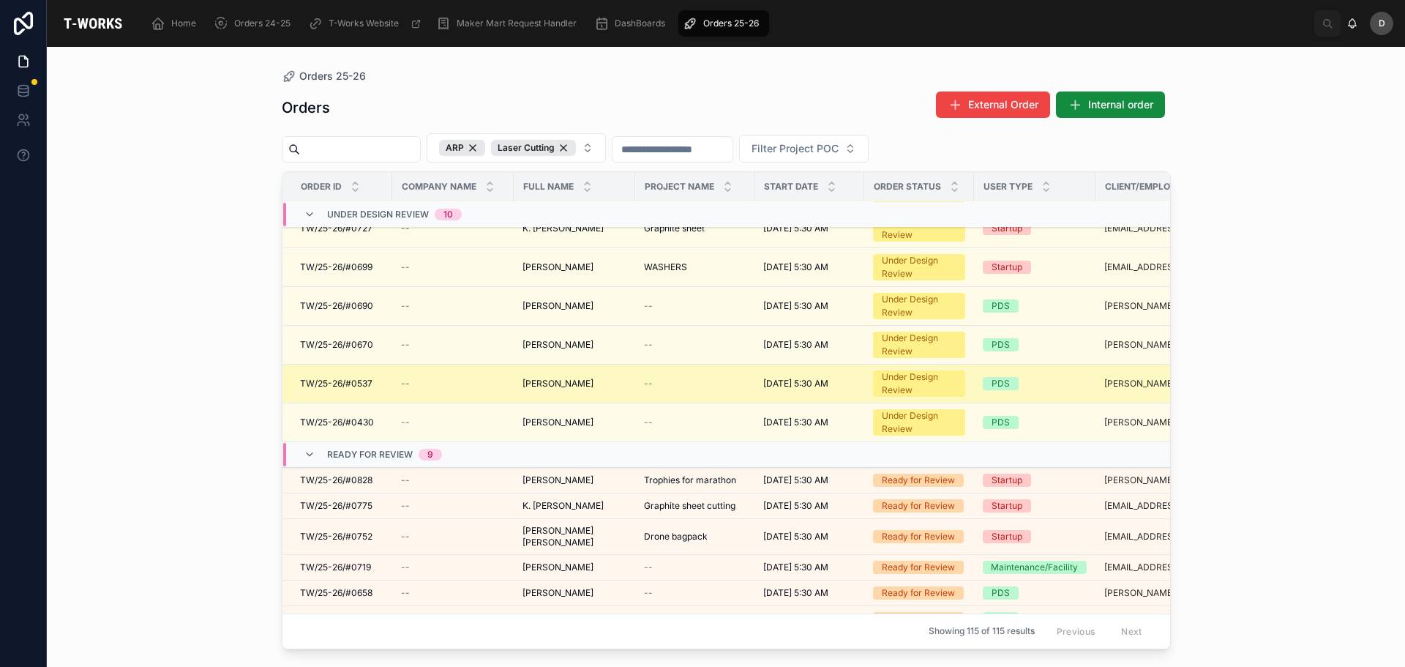
scroll to position [0, 0]
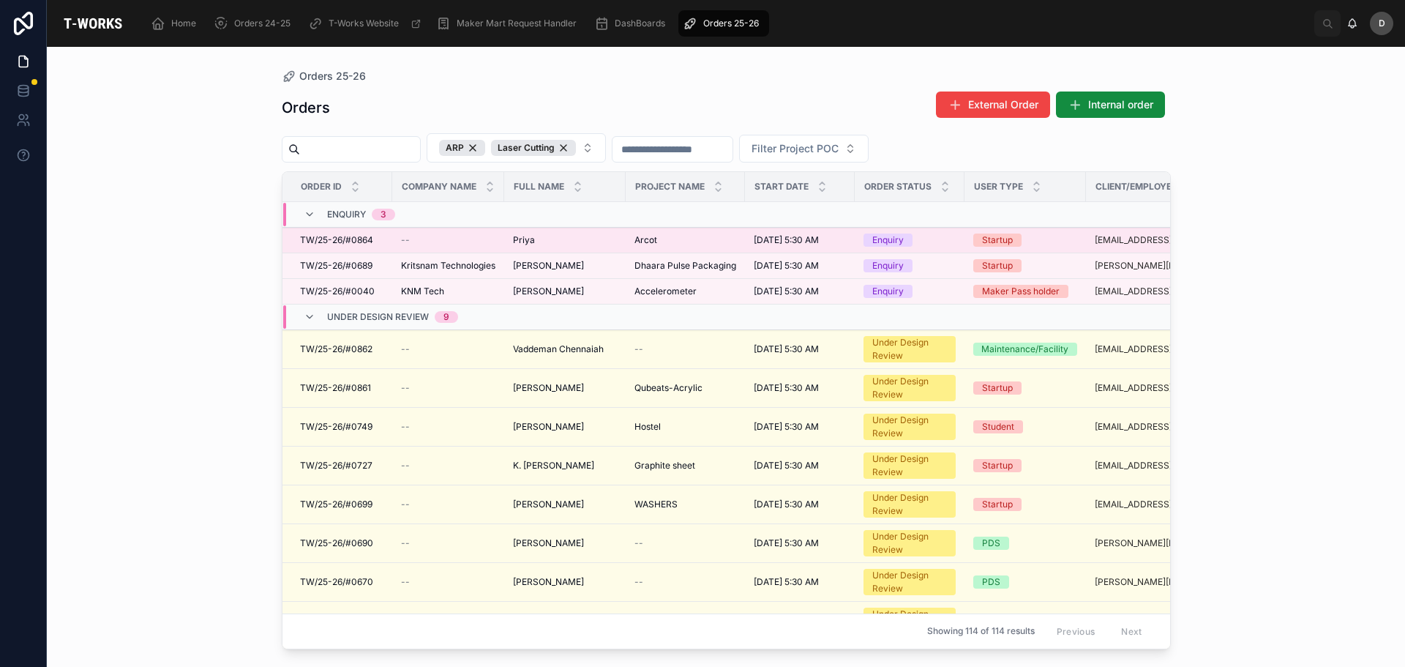
click at [674, 233] on td "Arcot Arcot" at bounding box center [685, 241] width 119 height 26
click at [657, 239] on div "Arcot Arcot" at bounding box center [685, 240] width 102 height 12
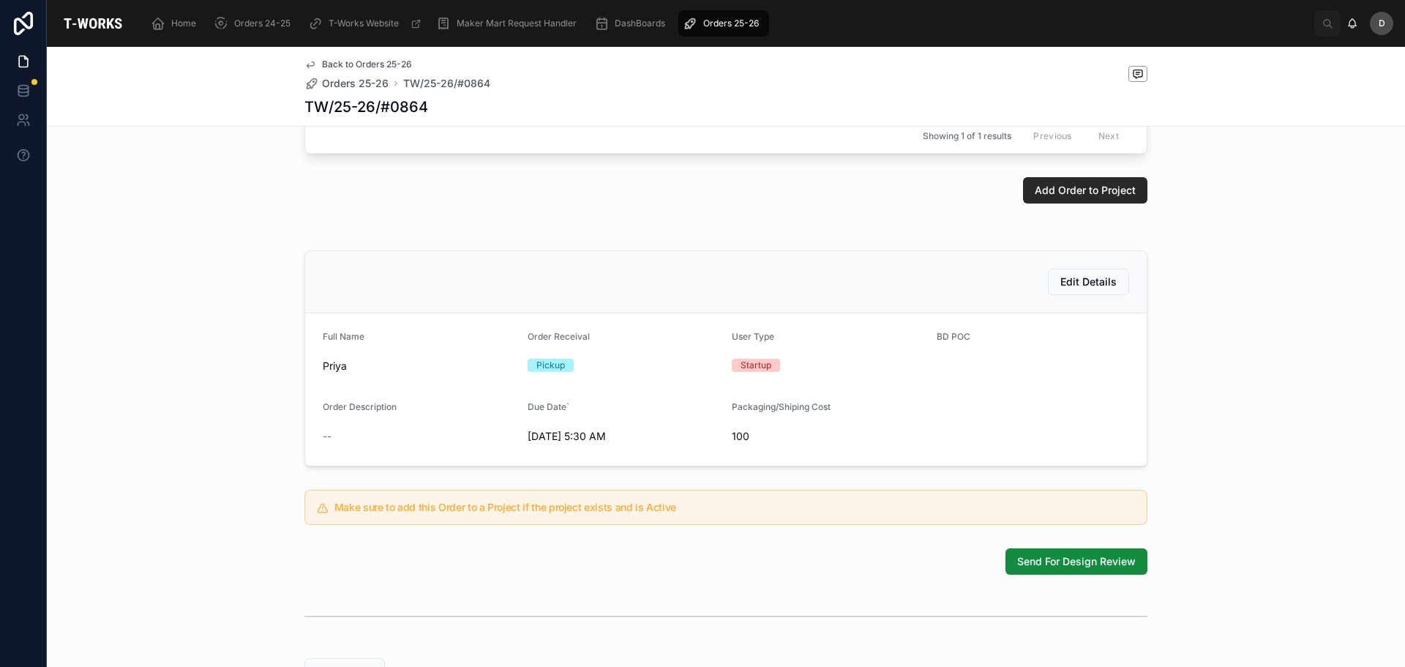
scroll to position [171, 0]
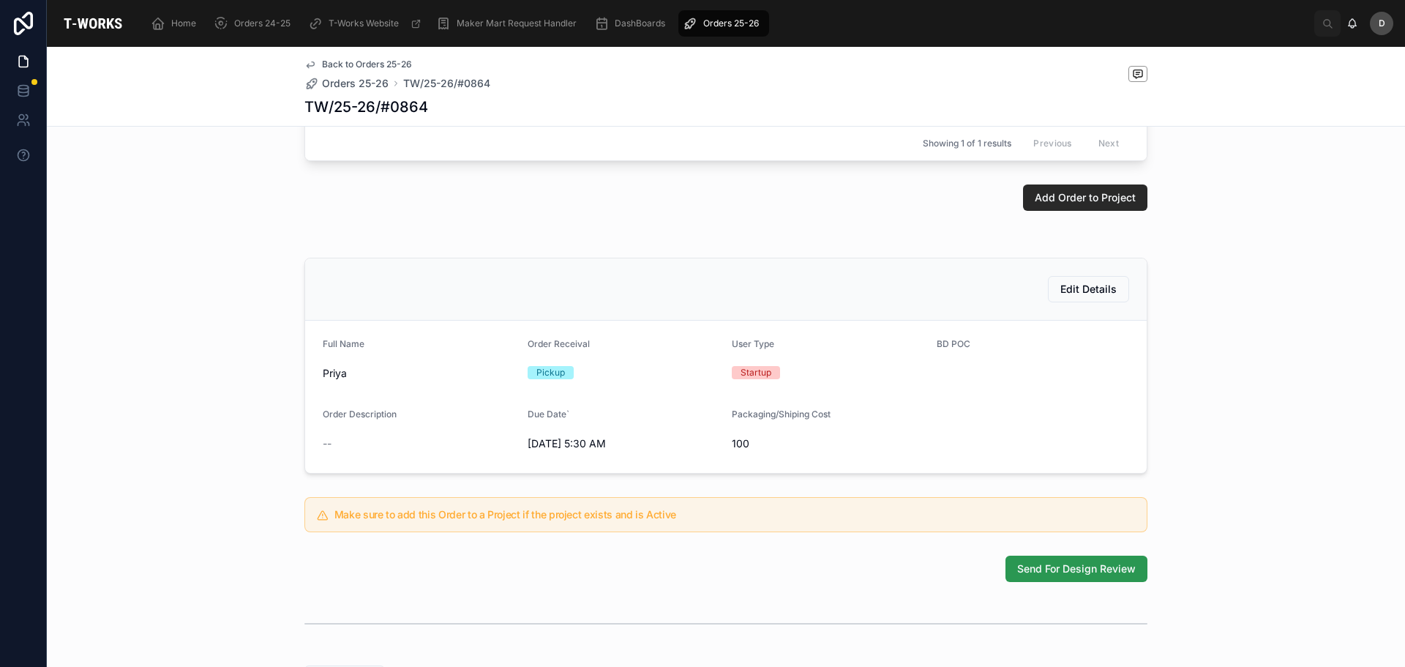
click at [1080, 580] on button "Send For Design Review" at bounding box center [1077, 568] width 142 height 26
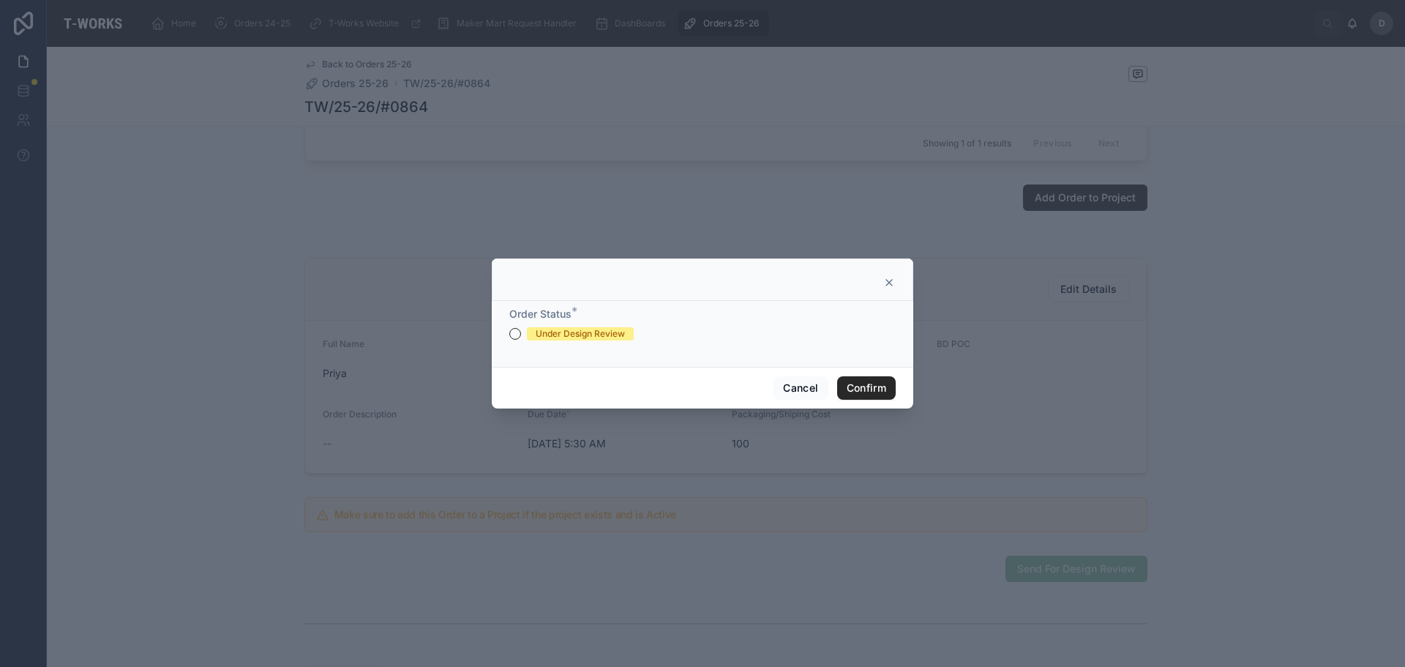
click at [542, 342] on form "Order Status * Under Design Review" at bounding box center [702, 331] width 386 height 48
click at [545, 336] on div "Under Design Review" at bounding box center [580, 333] width 89 height 13
click at [521, 336] on button "Under Design Review" at bounding box center [515, 334] width 12 height 12
click at [890, 385] on button "Confirm" at bounding box center [866, 387] width 59 height 23
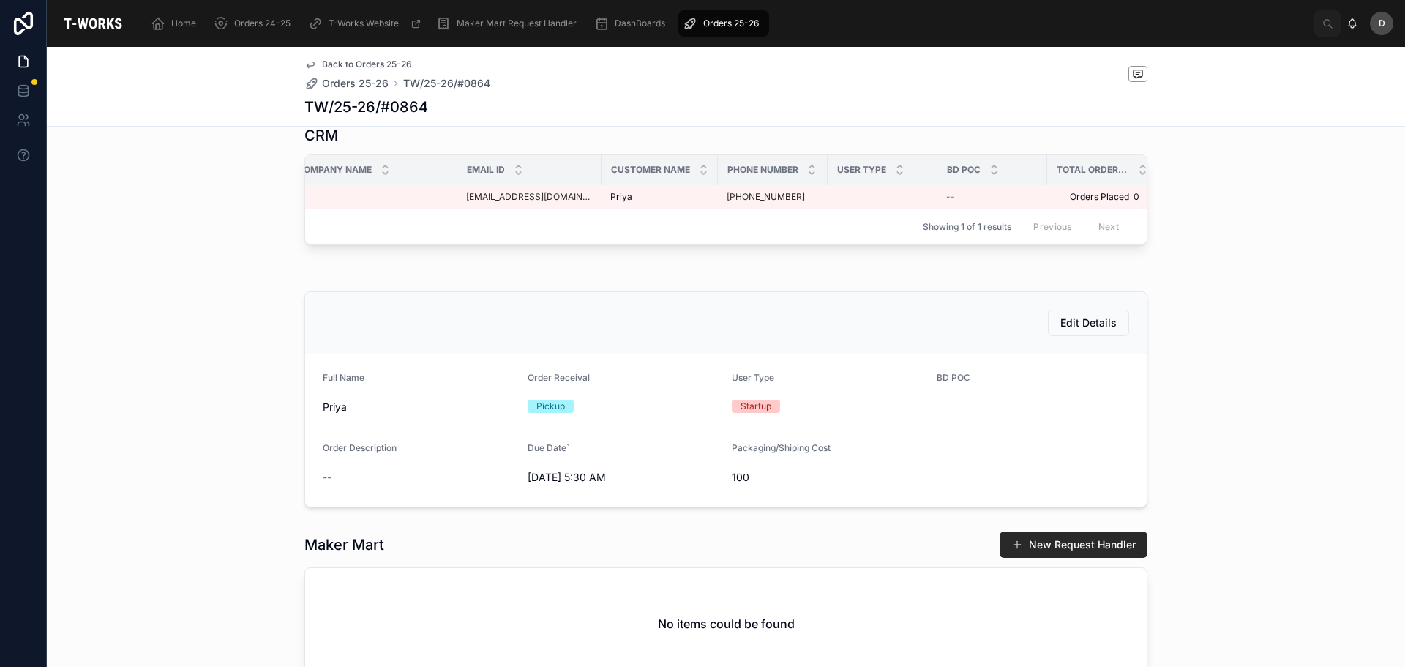
scroll to position [0, 0]
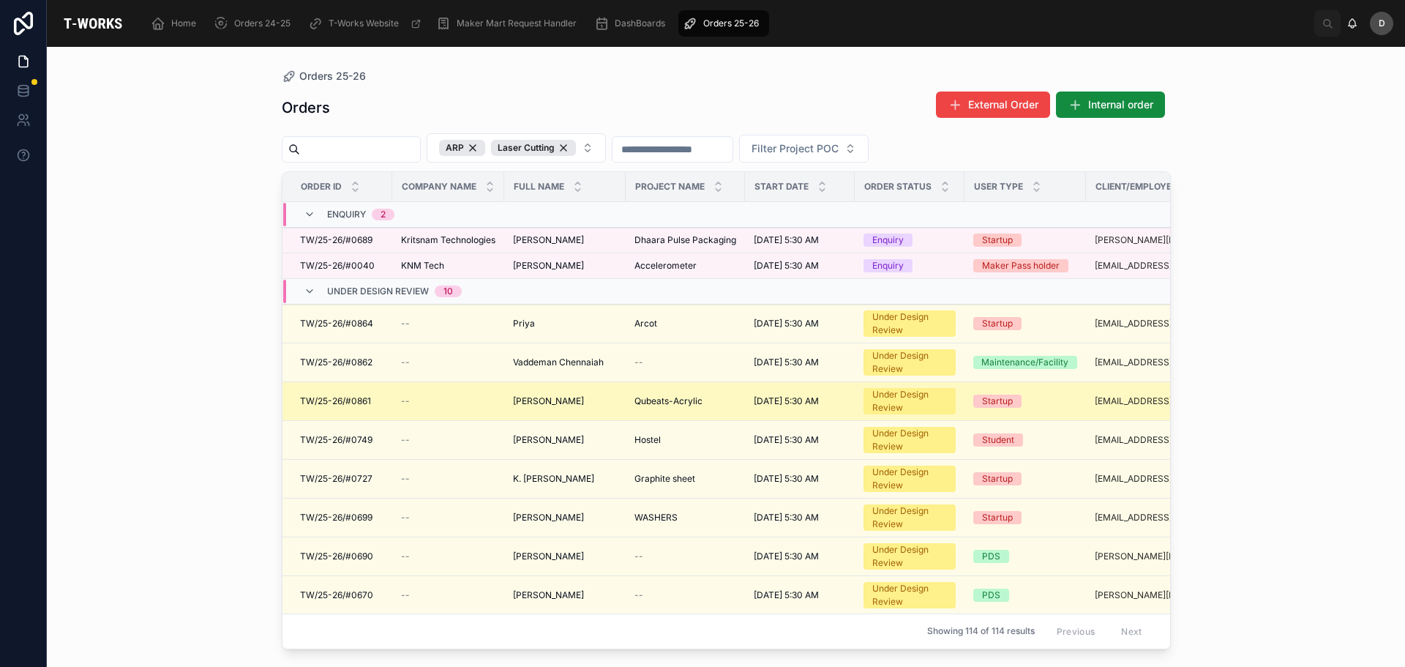
click at [676, 406] on span "Qubeats-Acrylic" at bounding box center [668, 401] width 68 height 12
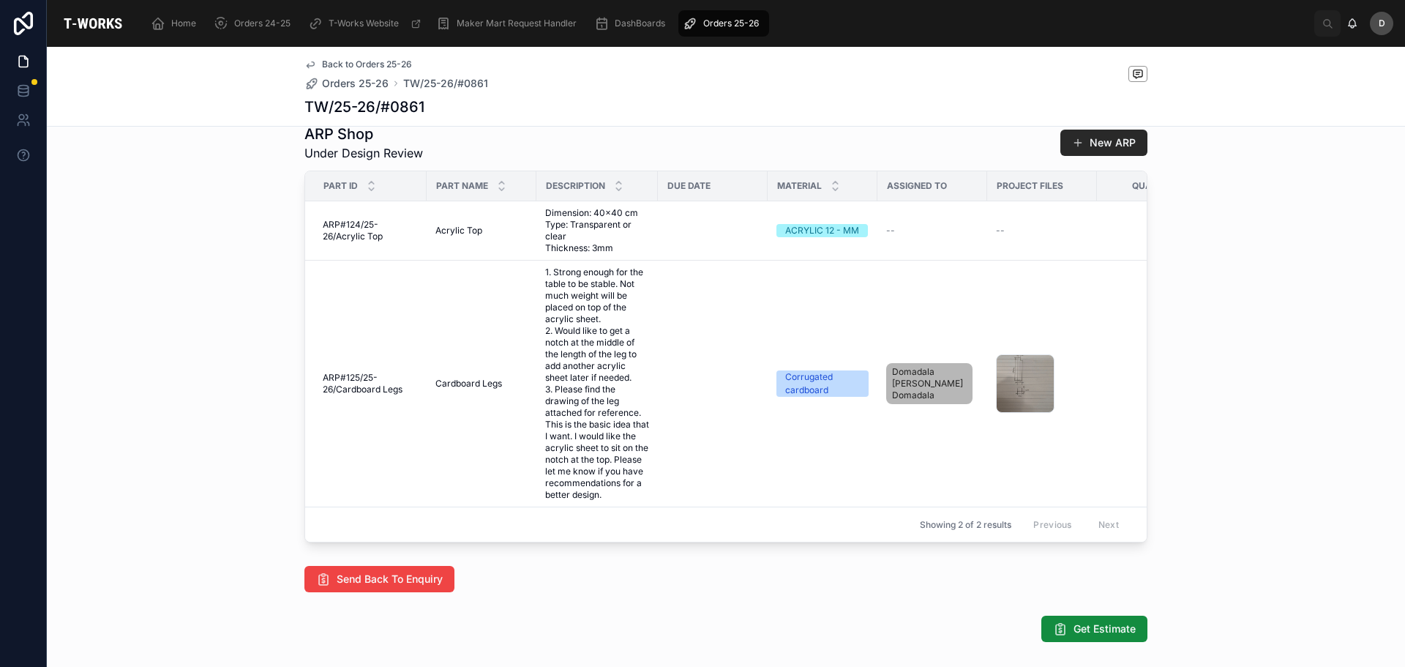
scroll to position [732, 0]
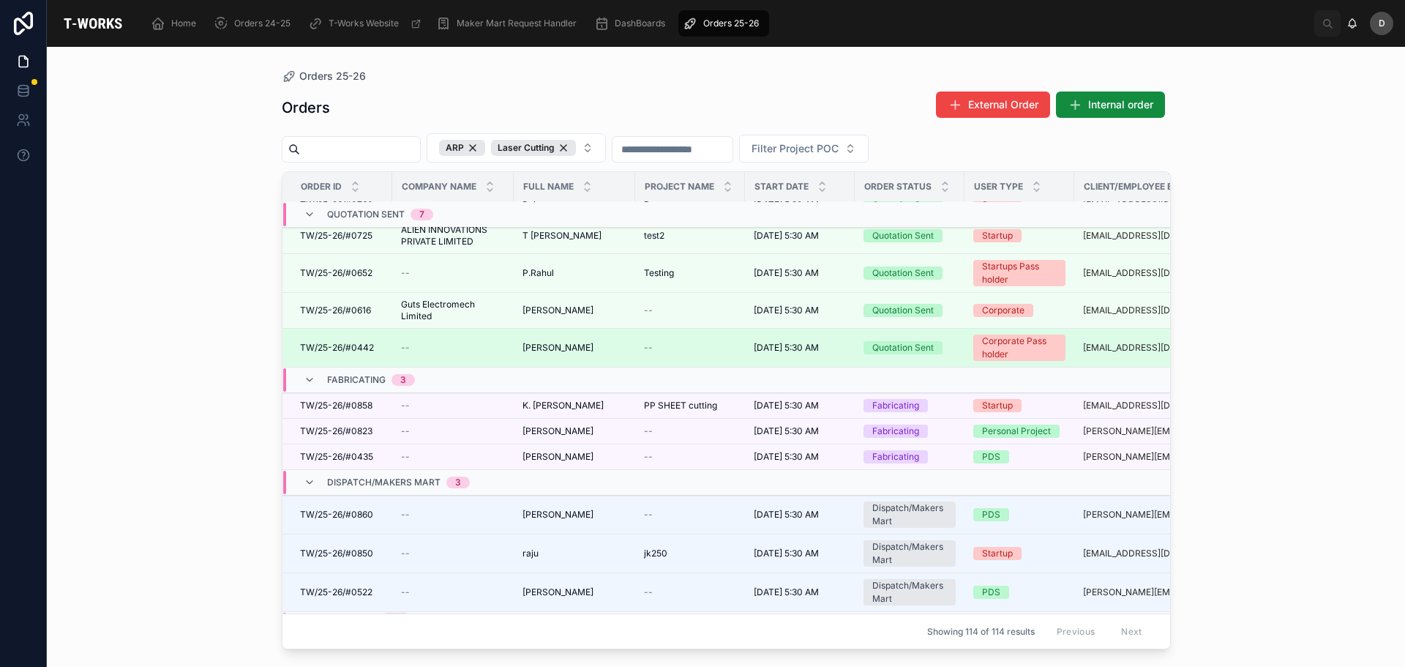
scroll to position [876, 0]
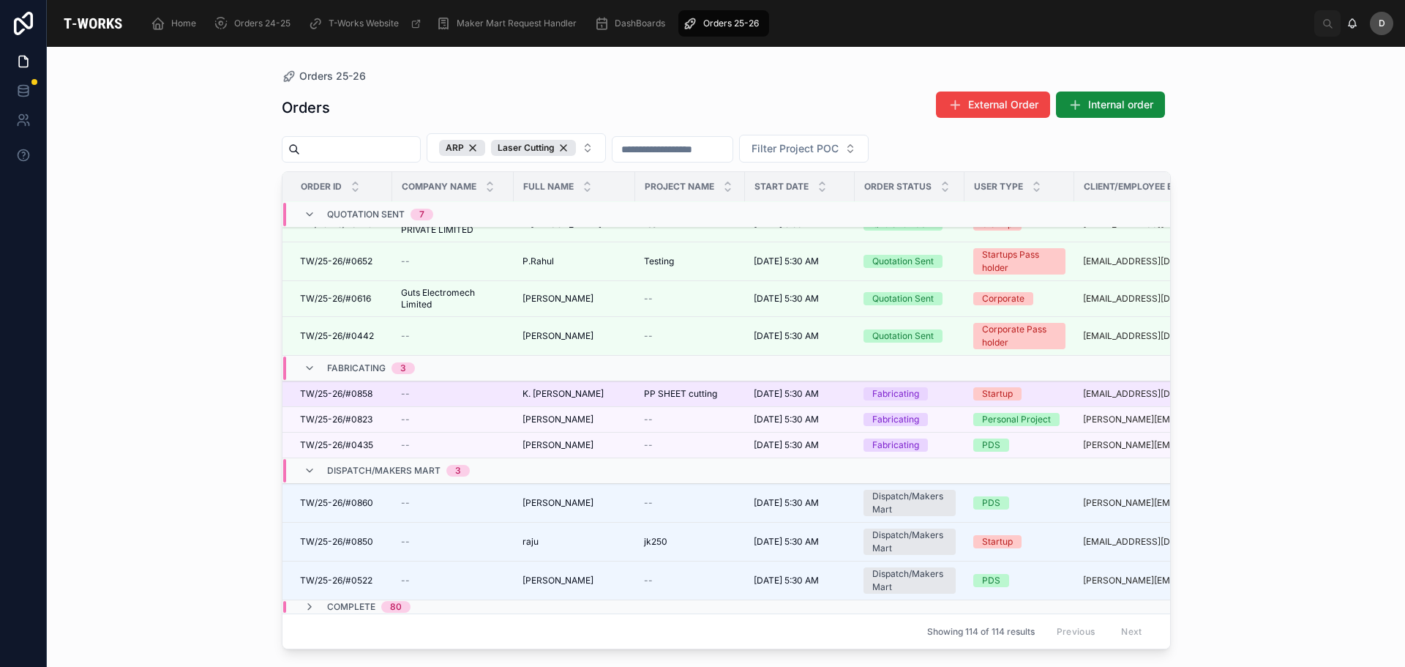
click at [599, 388] on div "K. [PERSON_NAME] [PERSON_NAME]" at bounding box center [575, 394] width 104 height 12
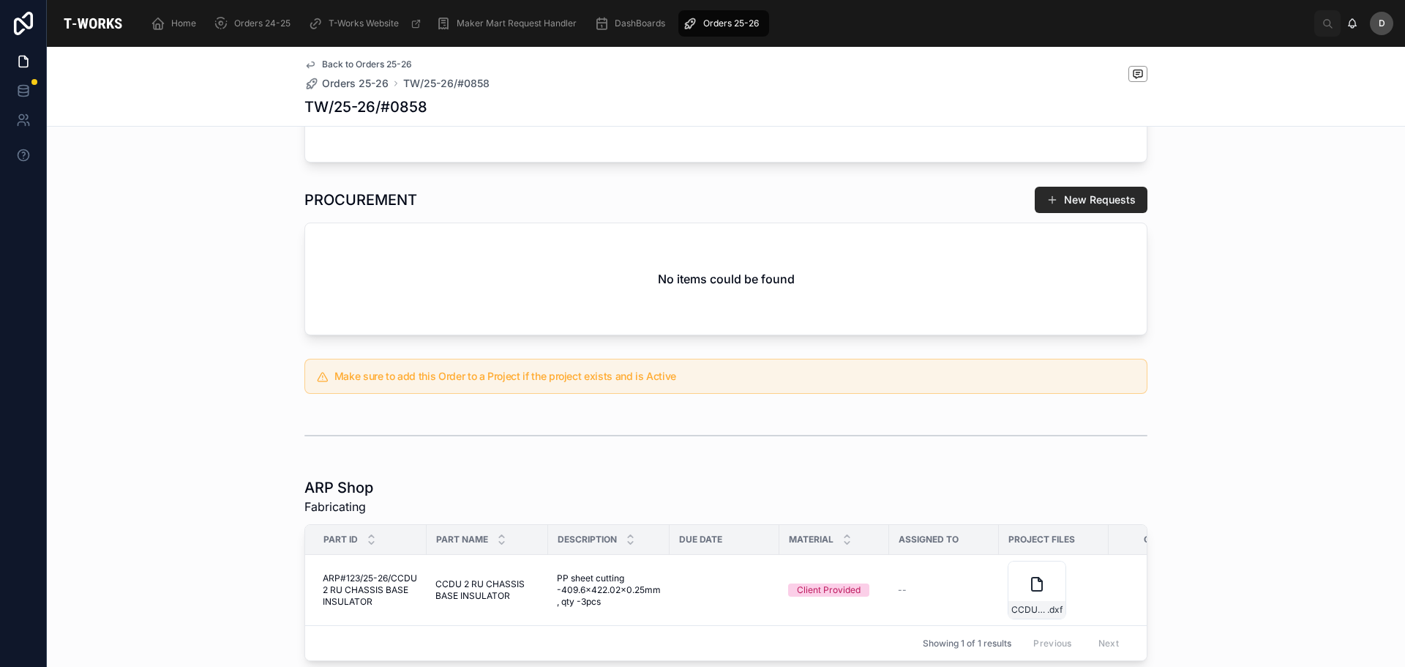
scroll to position [643, 0]
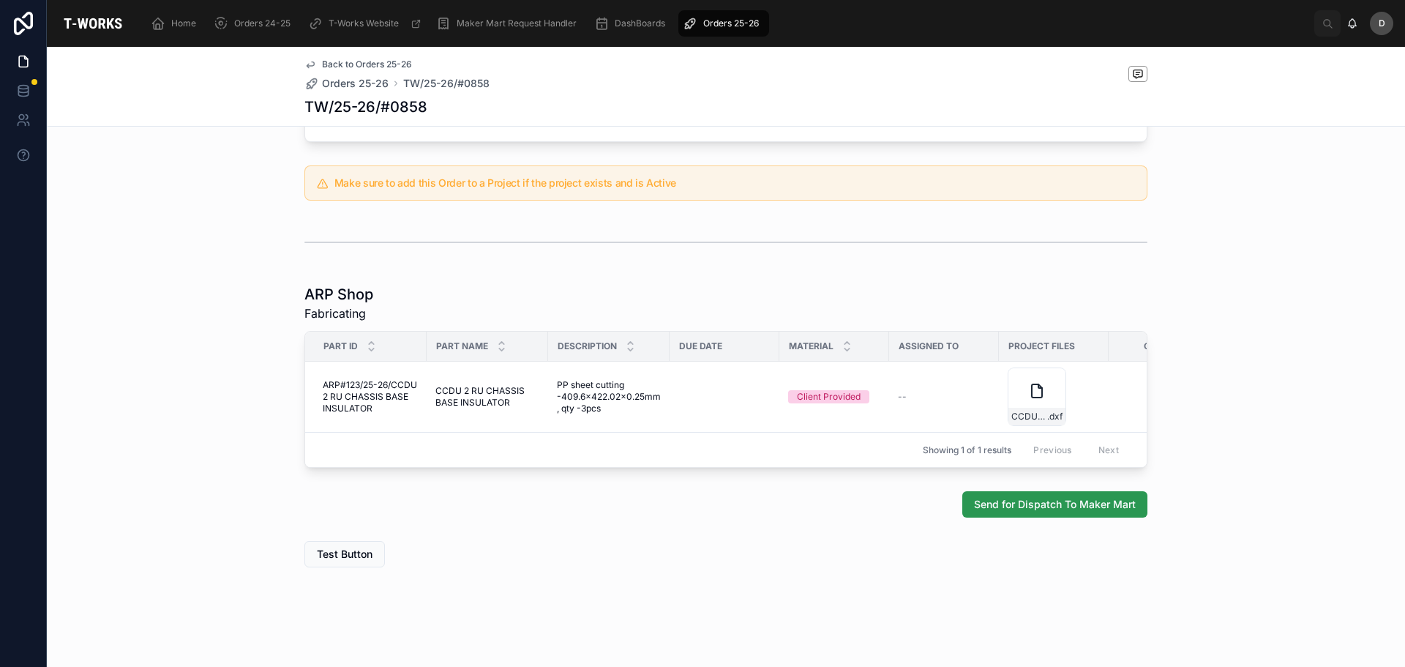
click at [995, 503] on span "Send for Dispatch To Maker Mart" at bounding box center [1055, 504] width 162 height 15
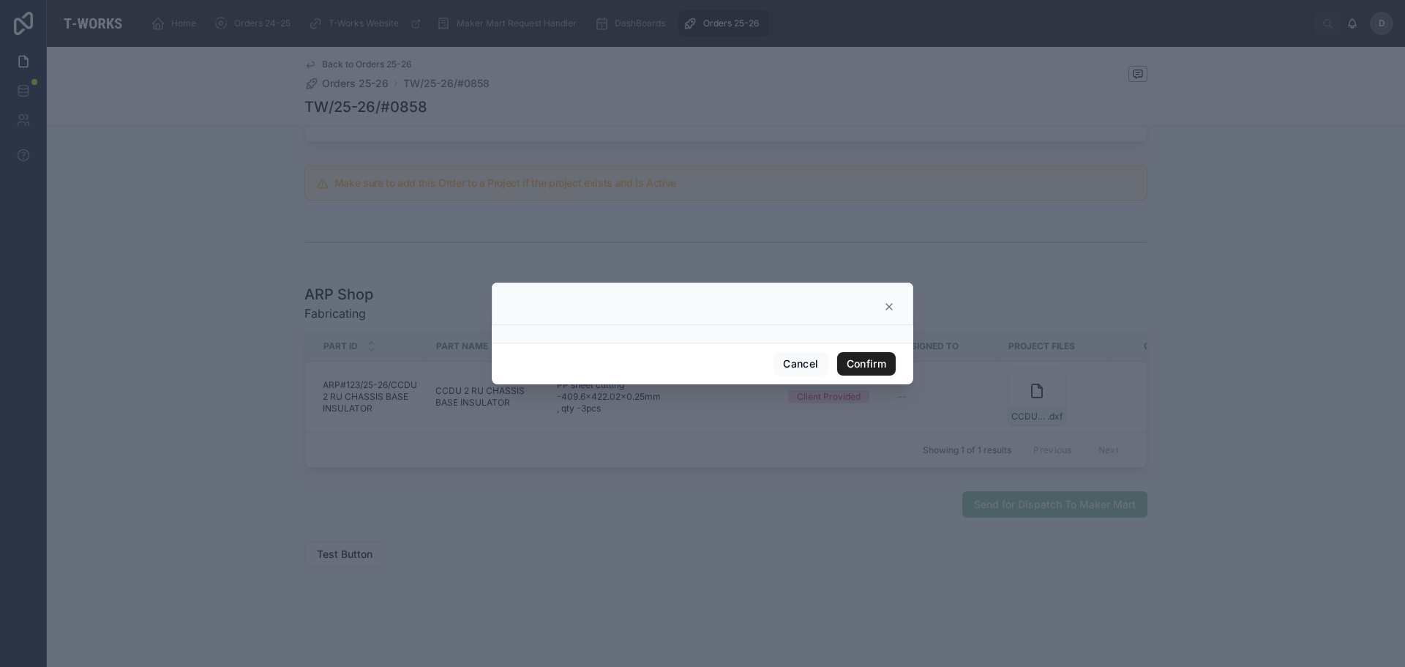
click at [870, 365] on button "Confirm" at bounding box center [866, 363] width 59 height 23
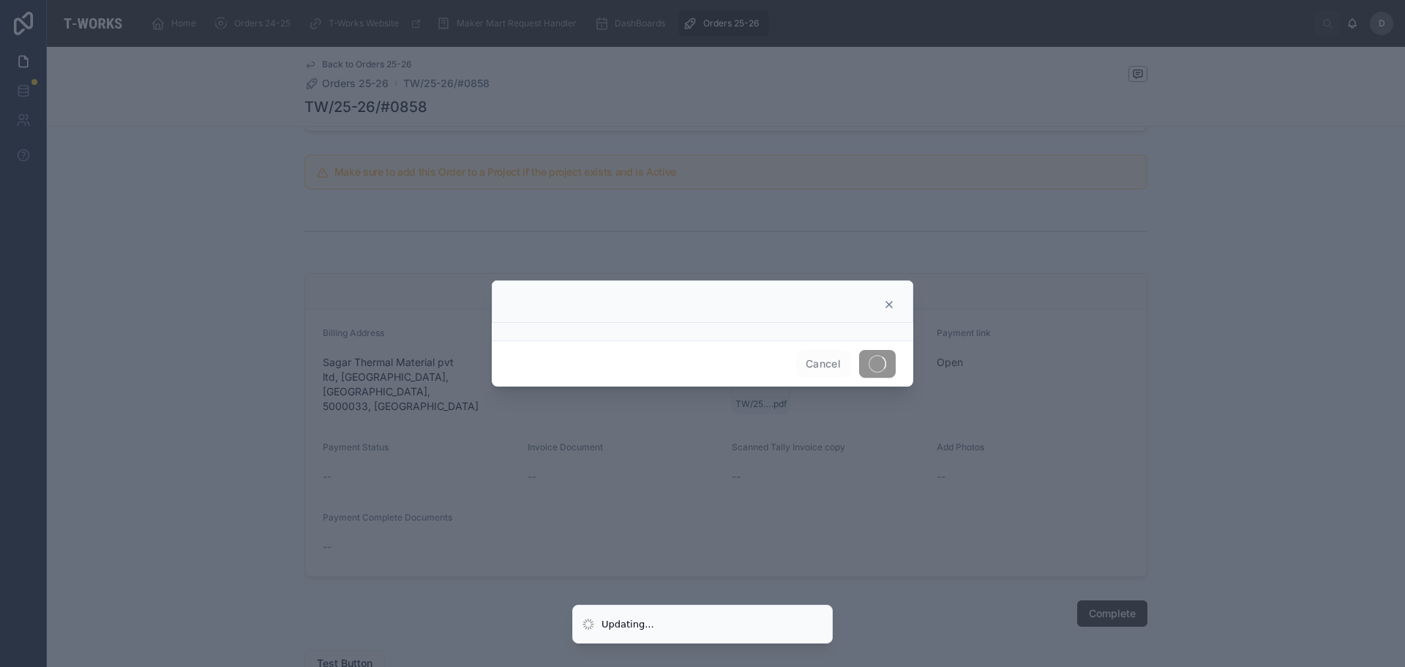
scroll to position [475, 0]
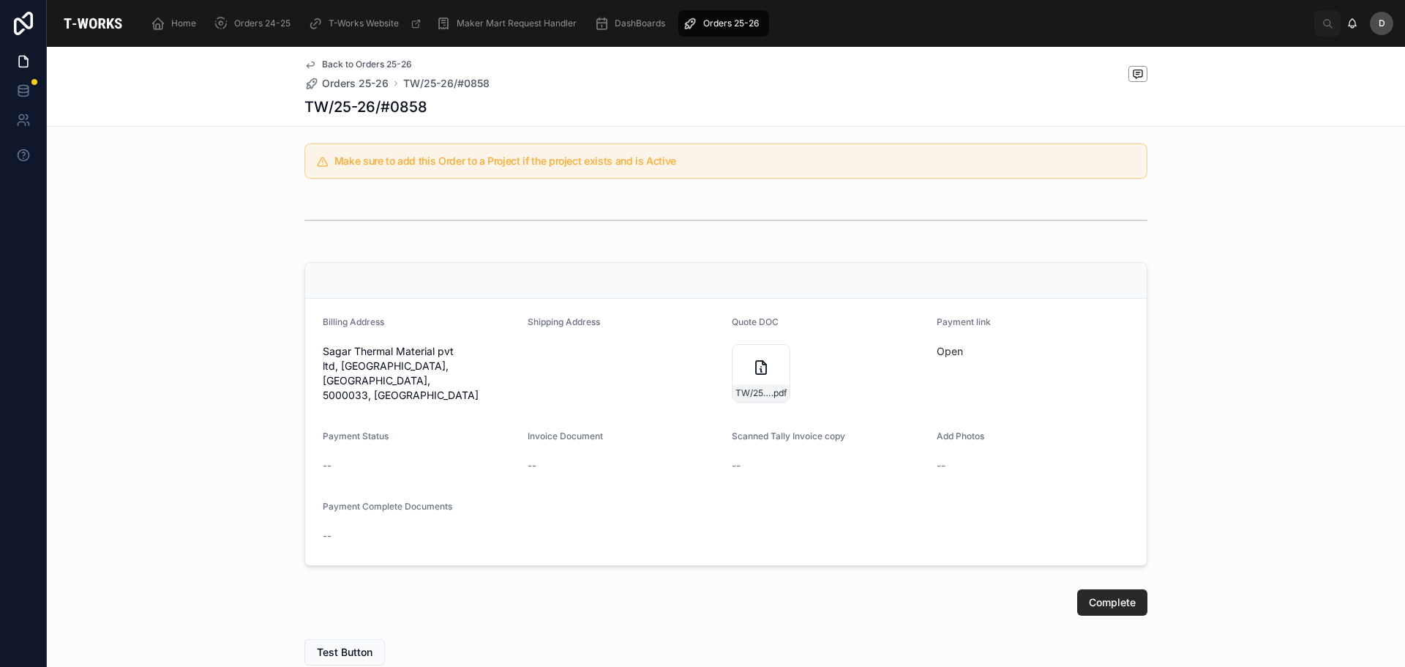
drag, startPoint x: 664, startPoint y: 481, endPoint x: 777, endPoint y: 53, distance: 442.7
click at [777, 53] on div "Back to Orders 25-26 Orders 25-26 TW/25-26/#0858 TW/25-26/#0858" at bounding box center [725, 86] width 843 height 79
click at [716, 21] on span "Orders 25-26" at bounding box center [731, 24] width 56 height 12
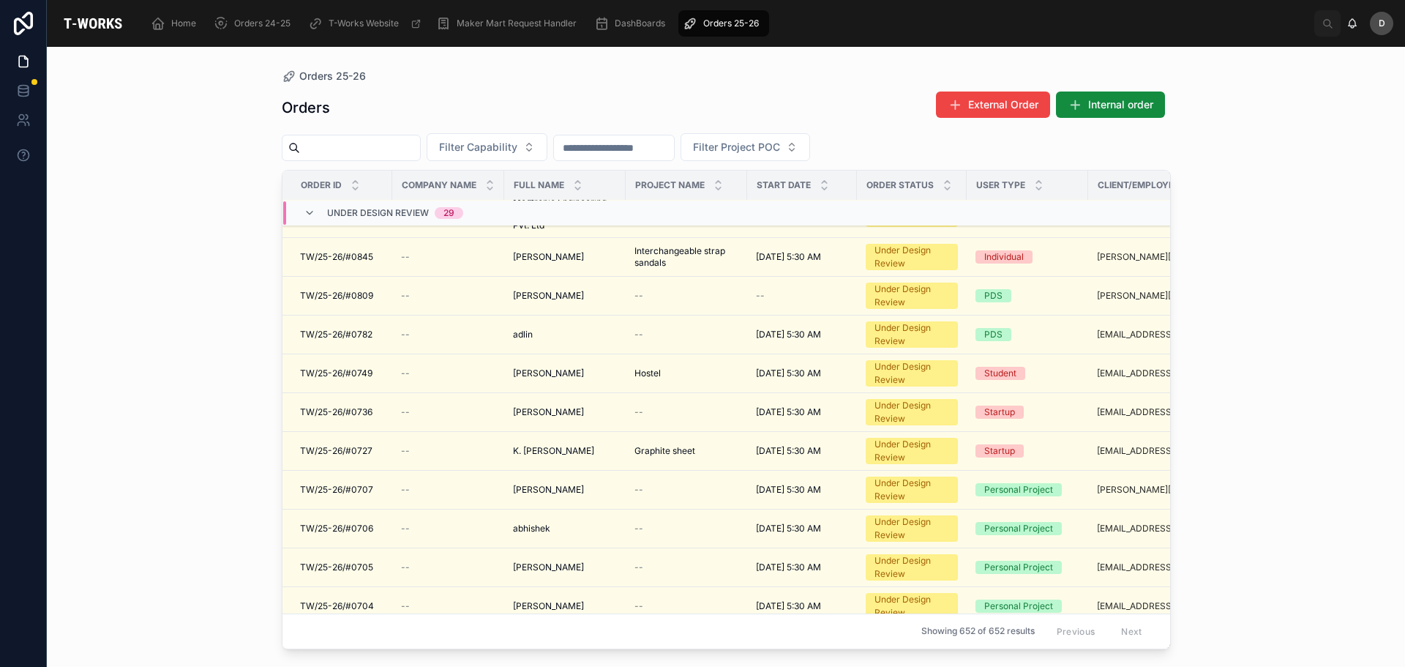
scroll to position [1040, 0]
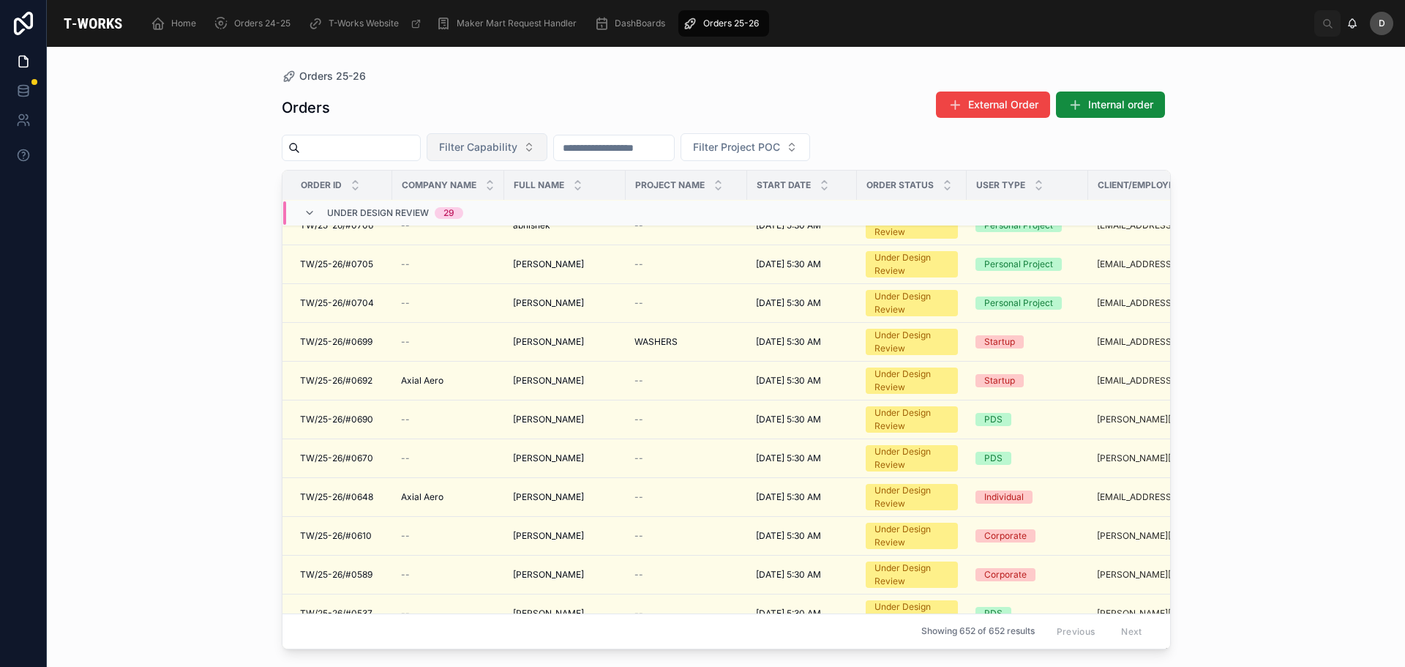
click at [522, 158] on button "Filter Capability" at bounding box center [487, 147] width 121 height 28
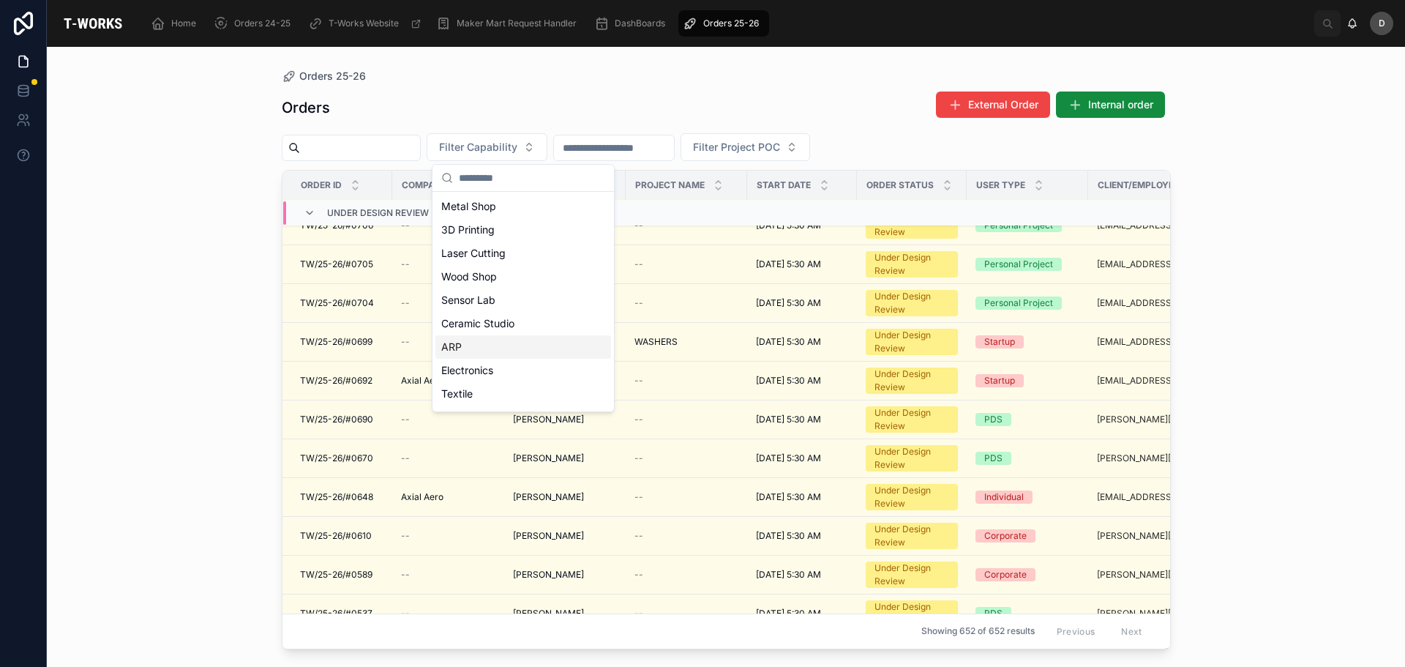
click at [484, 353] on div "ARP" at bounding box center [523, 346] width 176 height 23
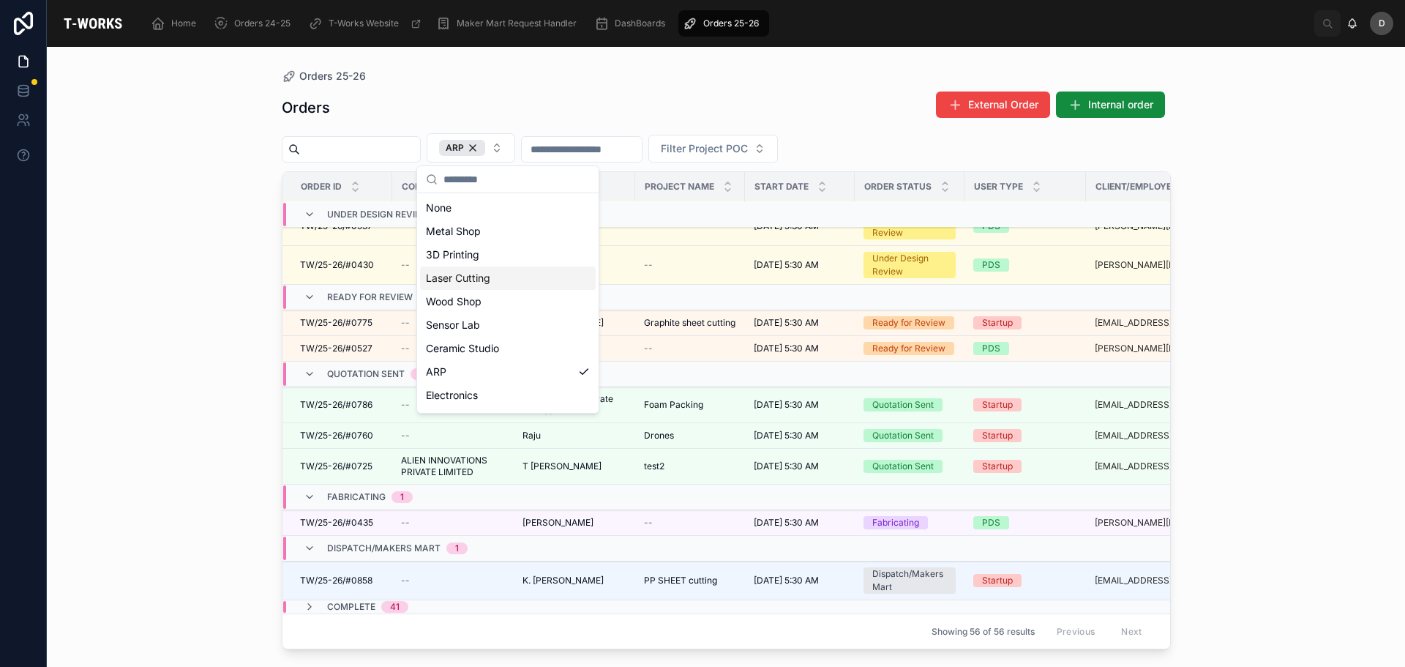
scroll to position [290, 0]
click at [189, 328] on div "Orders 25-26 Orders External Order Internal order ARP Filter Project POC Order …" at bounding box center [726, 357] width 1358 height 620
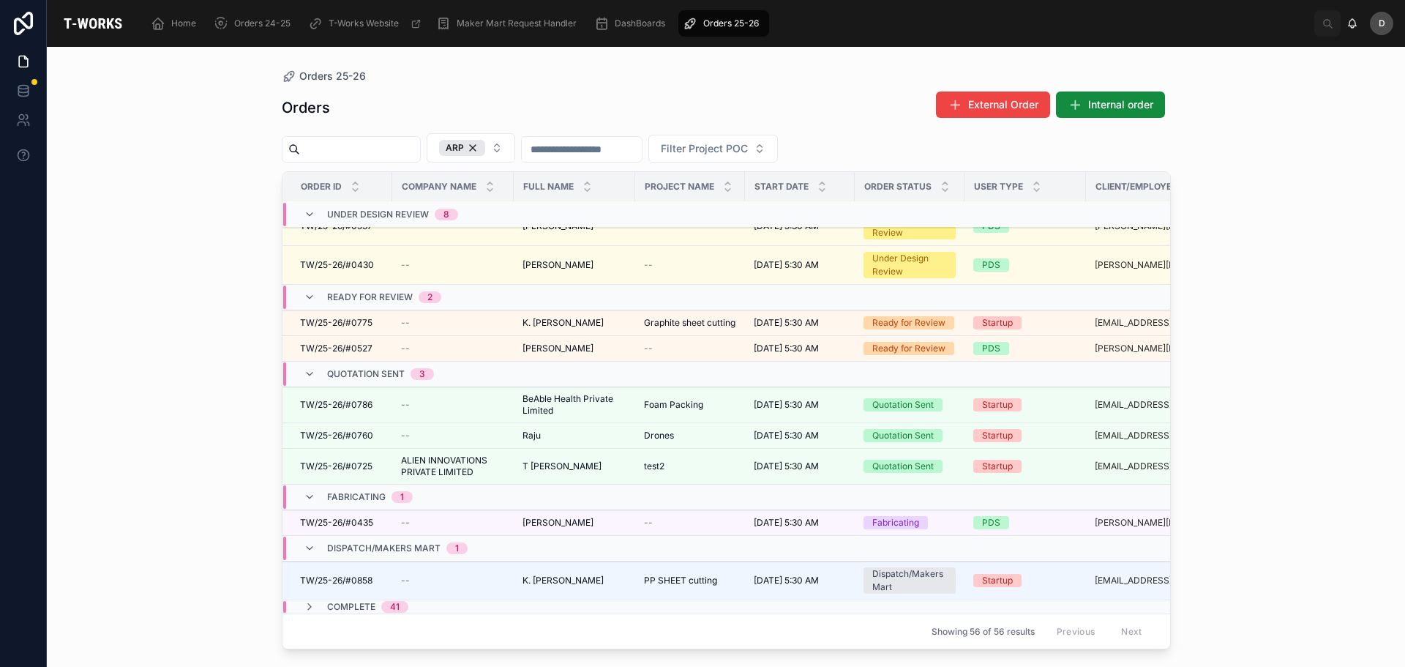
click at [1055, 15] on div "Home Orders 24-25 T-Works Website Maker Mart Request Handler DashBoards Orders …" at bounding box center [726, 23] width 1175 height 32
